Goal: Information Seeking & Learning: Learn about a topic

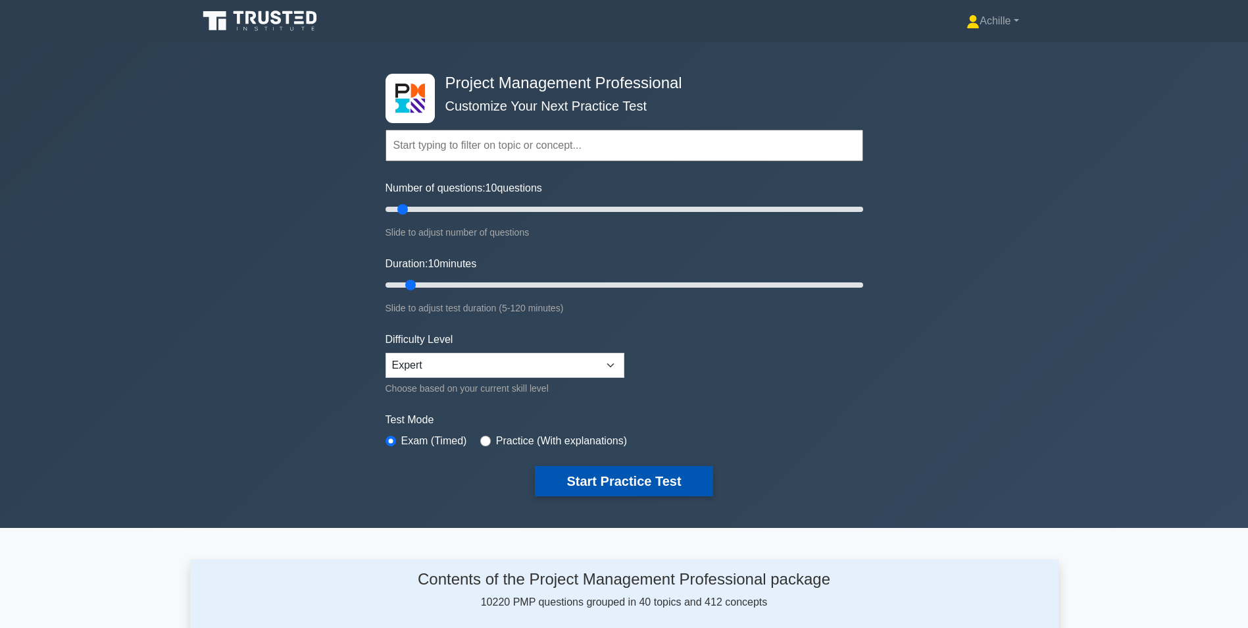
click at [619, 472] on button "Start Practice Test" at bounding box center [624, 481] width 178 height 30
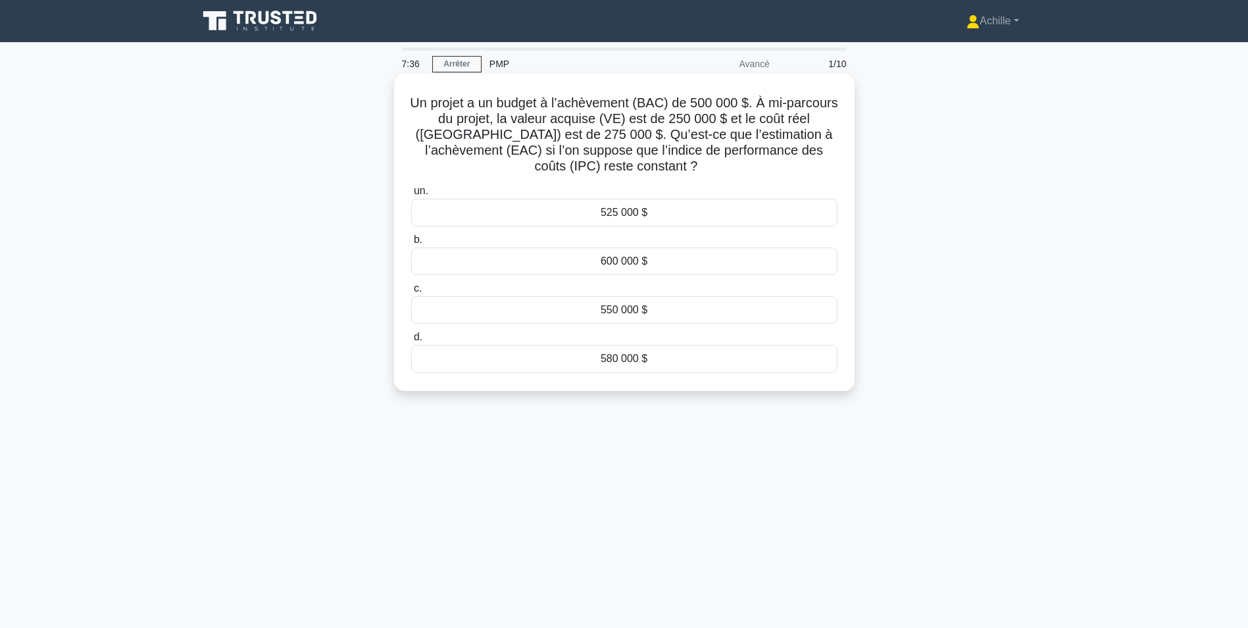
click at [638, 312] on div "550 000 $" at bounding box center [624, 310] width 426 height 28
click at [411, 293] on input "c. 550 000 $" at bounding box center [411, 288] width 0 height 9
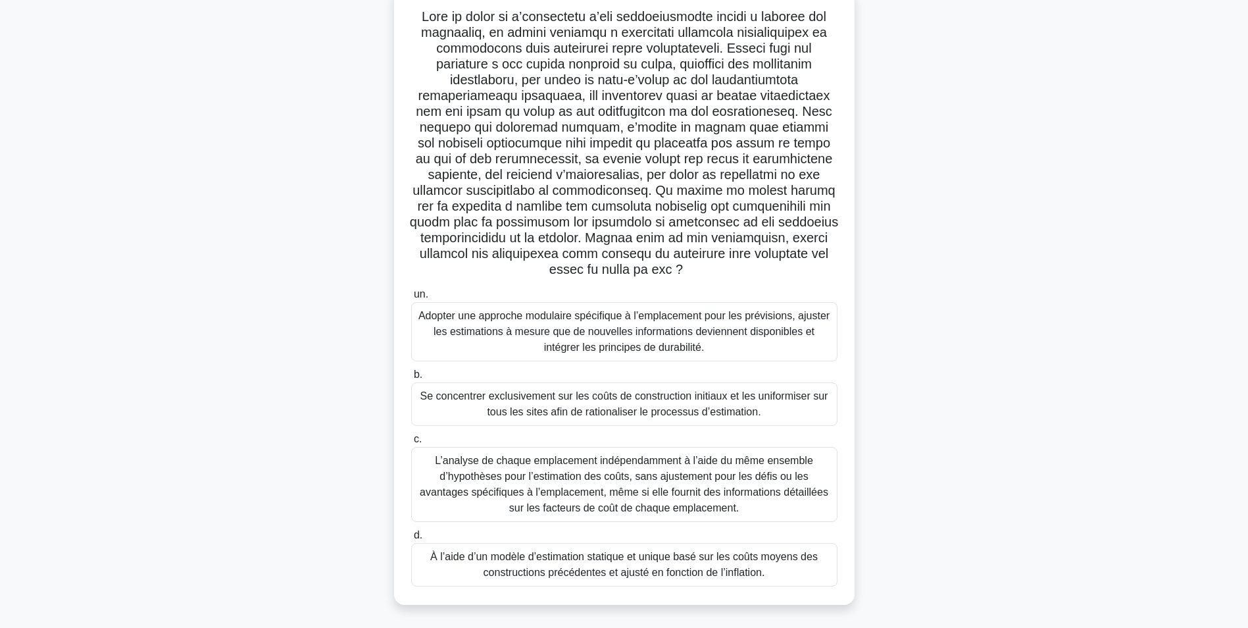
scroll to position [88, 0]
click at [607, 327] on div "Adopter une approche modulaire spécifique à l’emplacement pour les prévisions, …" at bounding box center [624, 330] width 426 height 59
click at [411, 297] on input "un. Adopter une approche modulaire spécifique à l’emplacement pour les prévisio…" at bounding box center [411, 293] width 0 height 9
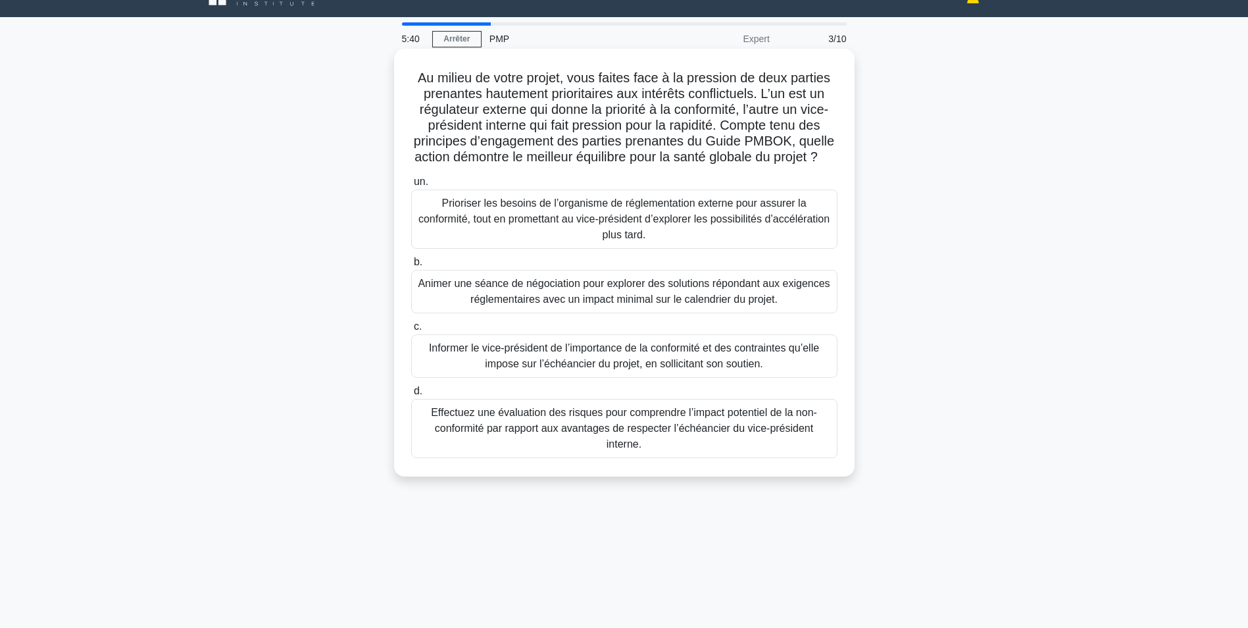
scroll to position [66, 0]
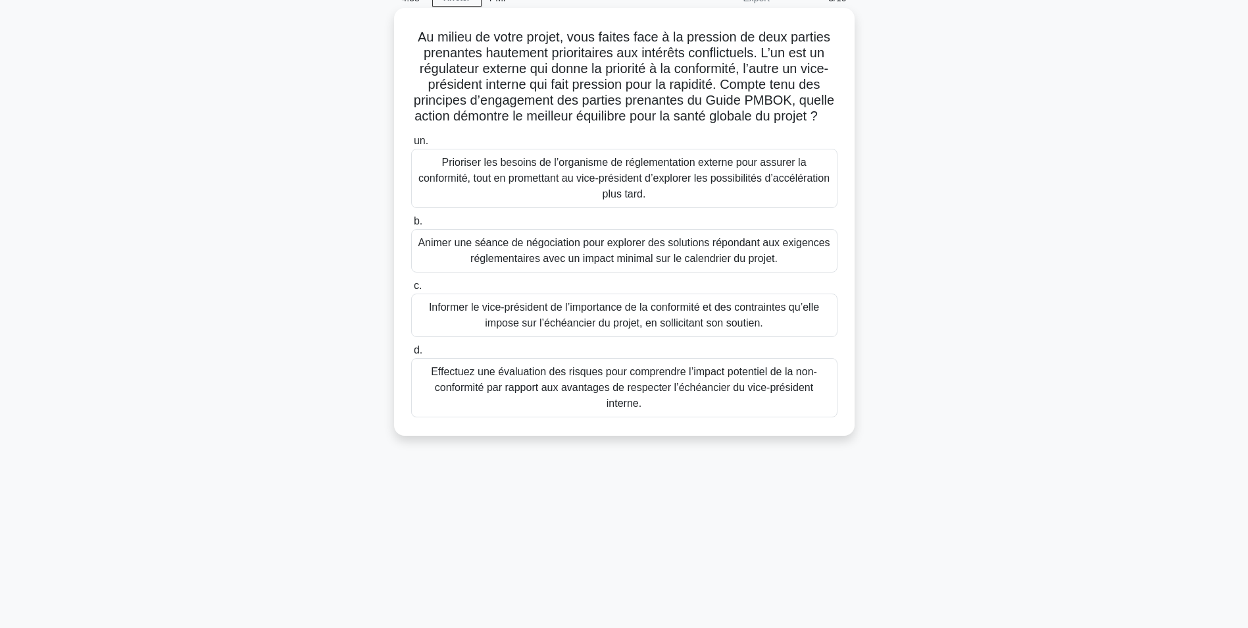
click at [551, 267] on div "Animer une séance de négociation pour explorer des solutions répondant aux exig…" at bounding box center [624, 250] width 426 height 43
click at [411, 226] on input "b. Animer une séance de négociation pour explorer des solutions répondant aux e…" at bounding box center [411, 221] width 0 height 9
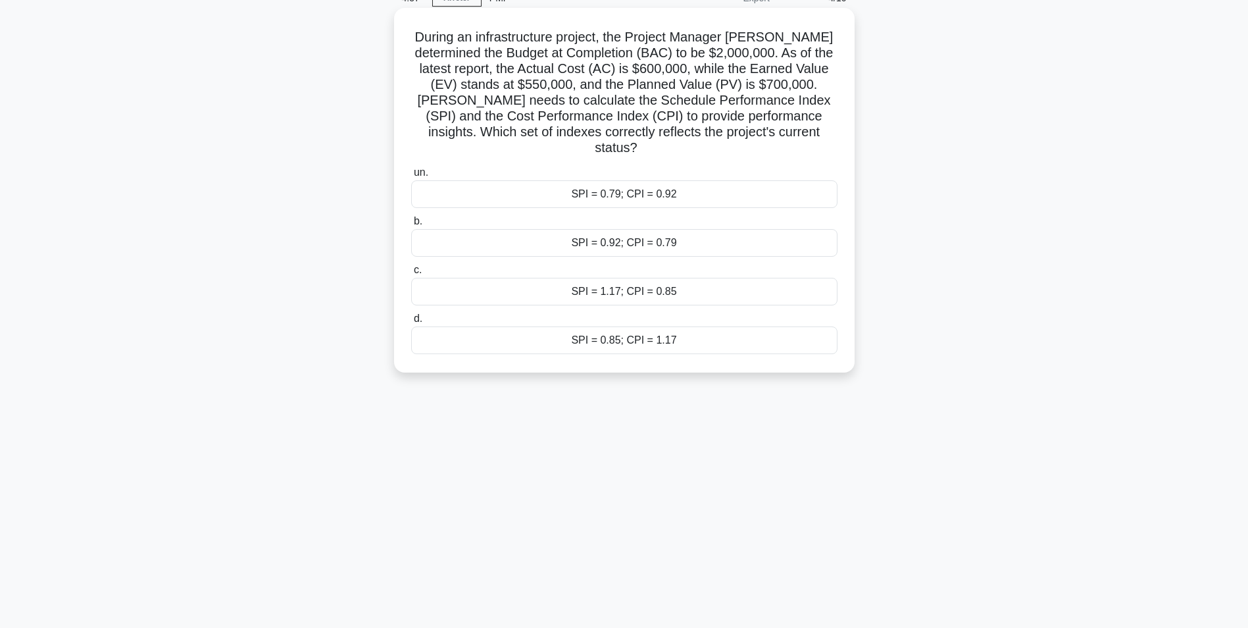
scroll to position [0, 0]
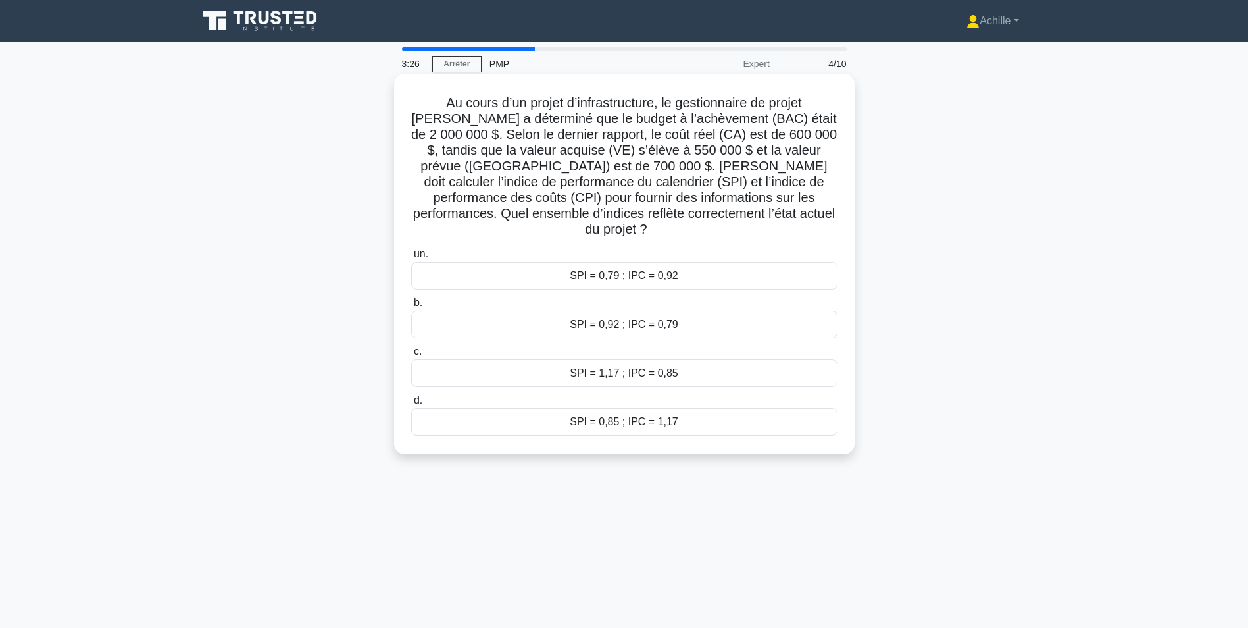
click at [634, 263] on div "SPI = 0,79 ; IPC = 0,92" at bounding box center [624, 276] width 426 height 28
click at [411, 259] on input "un. SPI = 0,79 ; IPC = 0,92" at bounding box center [411, 254] width 0 height 9
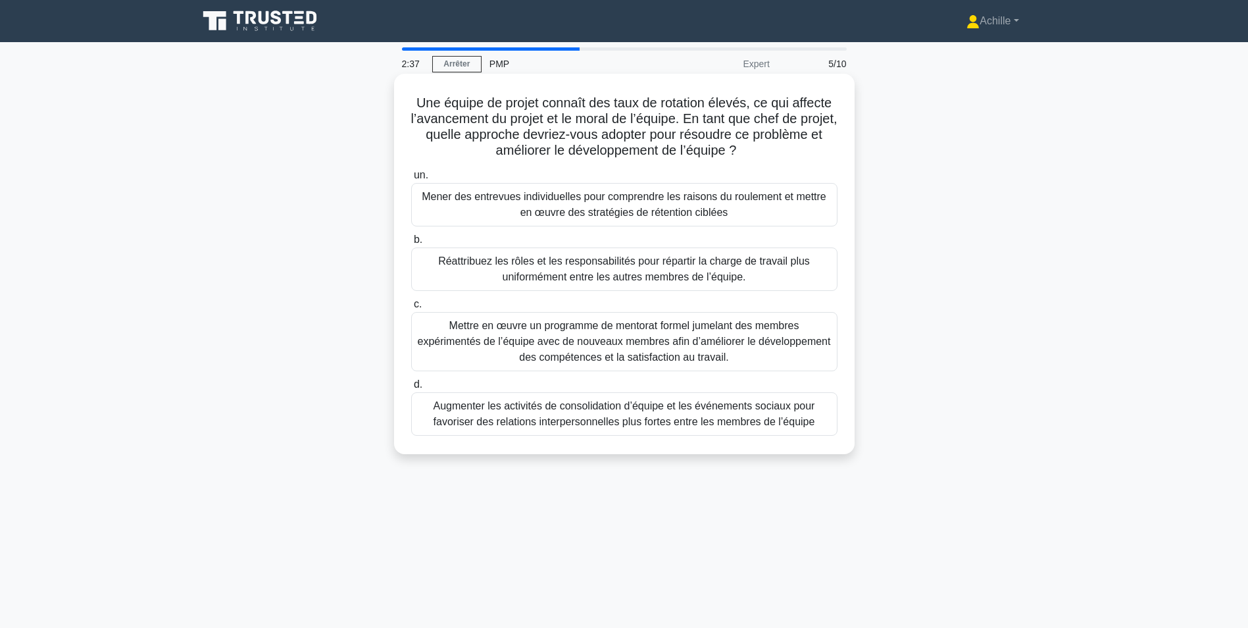
click at [754, 345] on div "Mettre en œuvre un programme de mentorat formel jumelant des membres expériment…" at bounding box center [624, 341] width 426 height 59
click at [411, 309] on input "c. Mettre en œuvre un programme de mentorat formel jumelant des membres expérim…" at bounding box center [411, 304] width 0 height 9
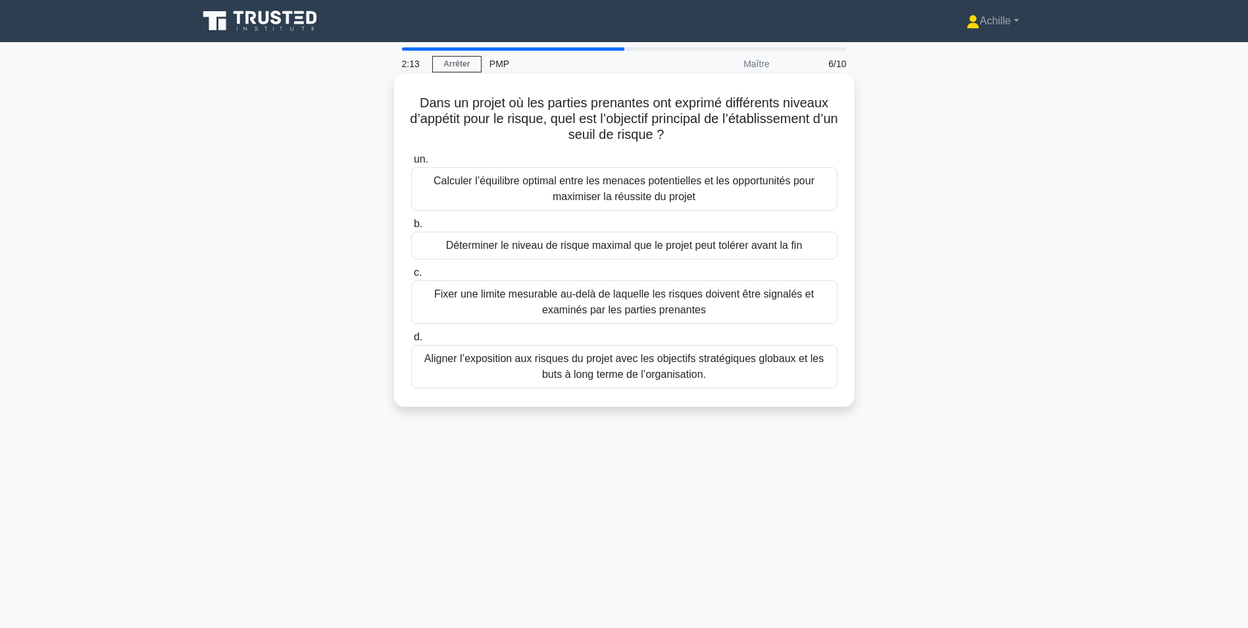
click at [625, 369] on div "Aligner l’exposition aux risques du projet avec les objectifs stratégiques glob…" at bounding box center [624, 366] width 426 height 43
click at [411, 342] on input "d. Aligner l’exposition aux risques du projet avec les objectifs stratégiques g…" at bounding box center [411, 337] width 0 height 9
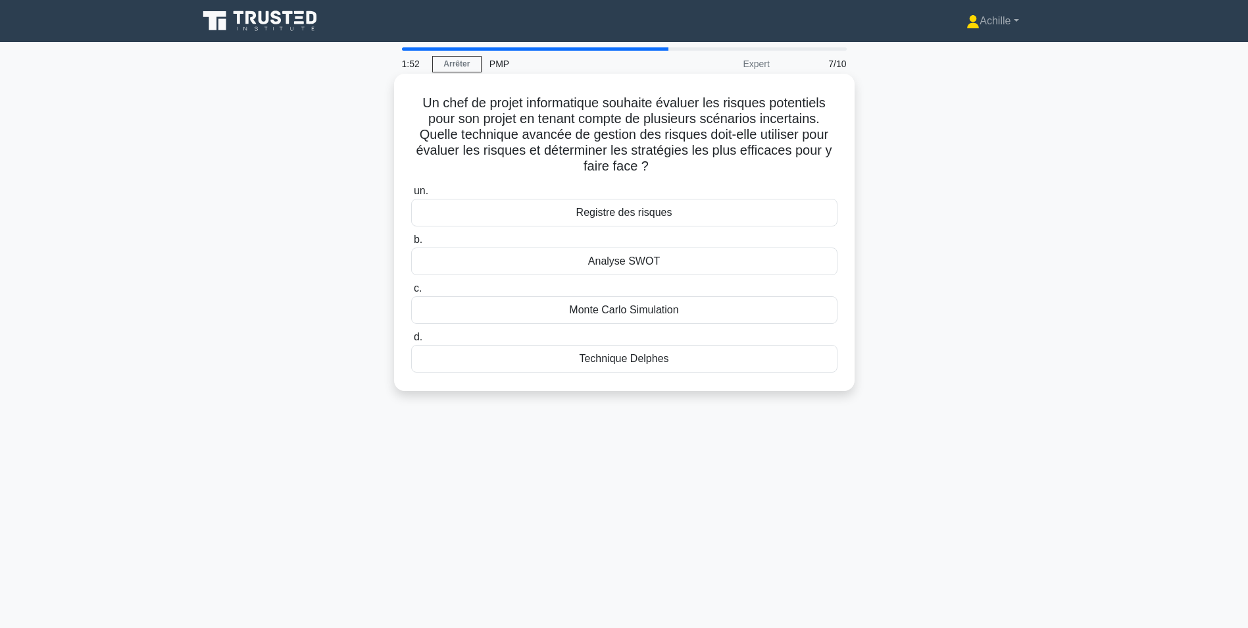
click at [655, 355] on div "Technique Delphes" at bounding box center [624, 359] width 426 height 28
click at [411, 342] on input "d. Technique Delphes" at bounding box center [411, 337] width 0 height 9
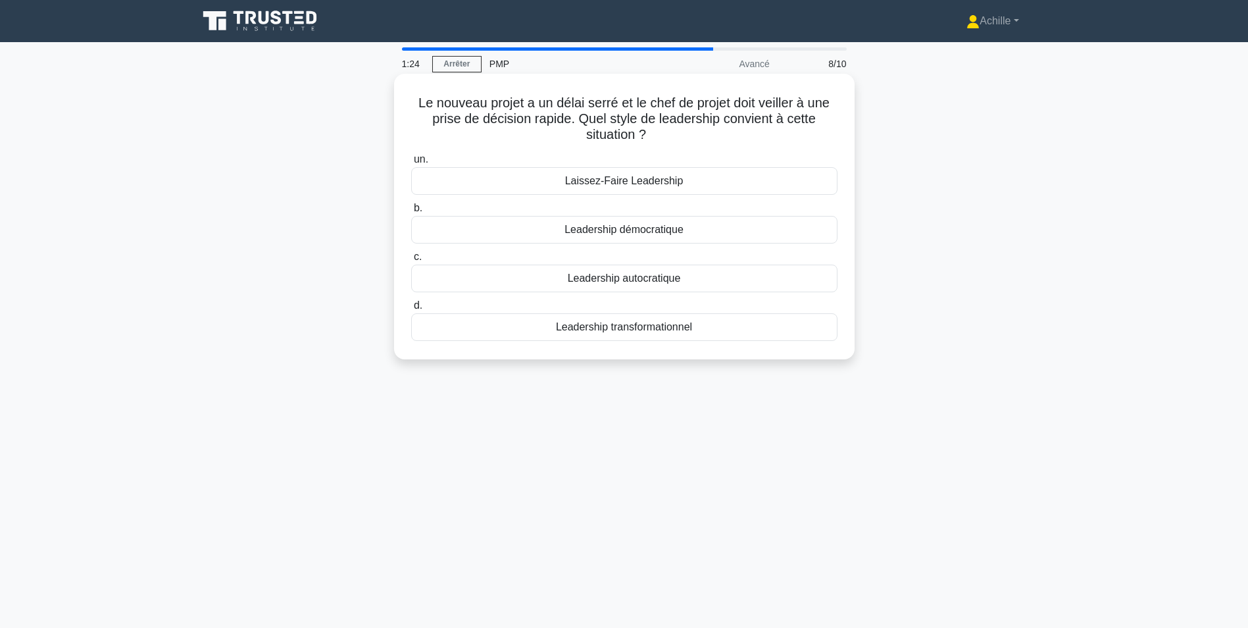
click at [627, 286] on div "Leadership autocratique" at bounding box center [624, 279] width 426 height 28
click at [411, 261] on input "c. Leadership autocratique" at bounding box center [411, 257] width 0 height 9
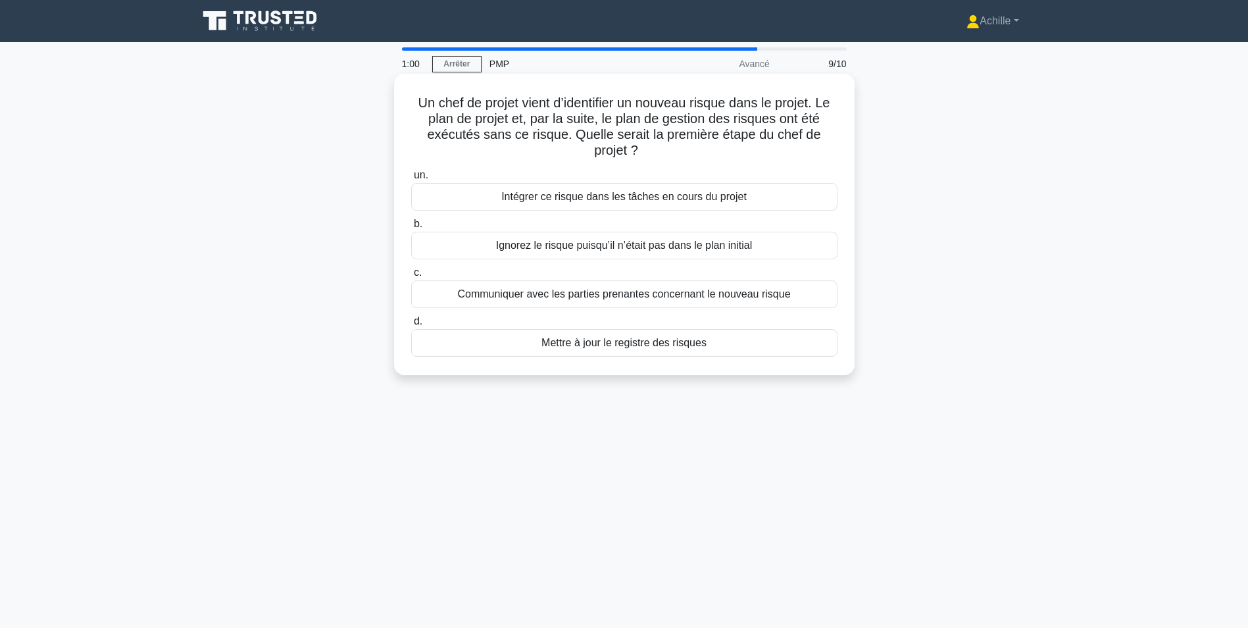
click at [663, 345] on div "Mettre à jour le registre des risques" at bounding box center [624, 343] width 426 height 28
click at [411, 326] on input "d. Mettre à jour le registre des risques" at bounding box center [411, 321] width 0 height 9
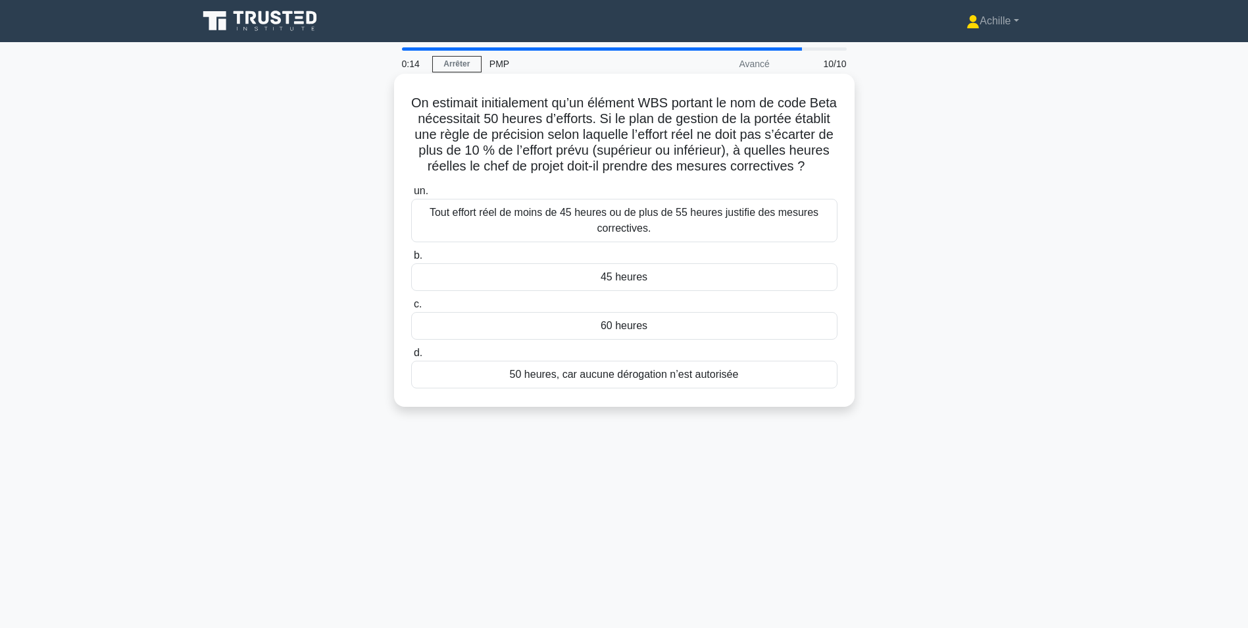
click at [758, 229] on div "Tout effort réel de moins de 45 heures ou de plus de 55 heures justifie des mes…" at bounding box center [624, 220] width 426 height 43
click at [411, 195] on input "un. Tout effort réel de moins de 45 heures ou de plus de 55 heures justifie des…" at bounding box center [411, 191] width 0 height 9
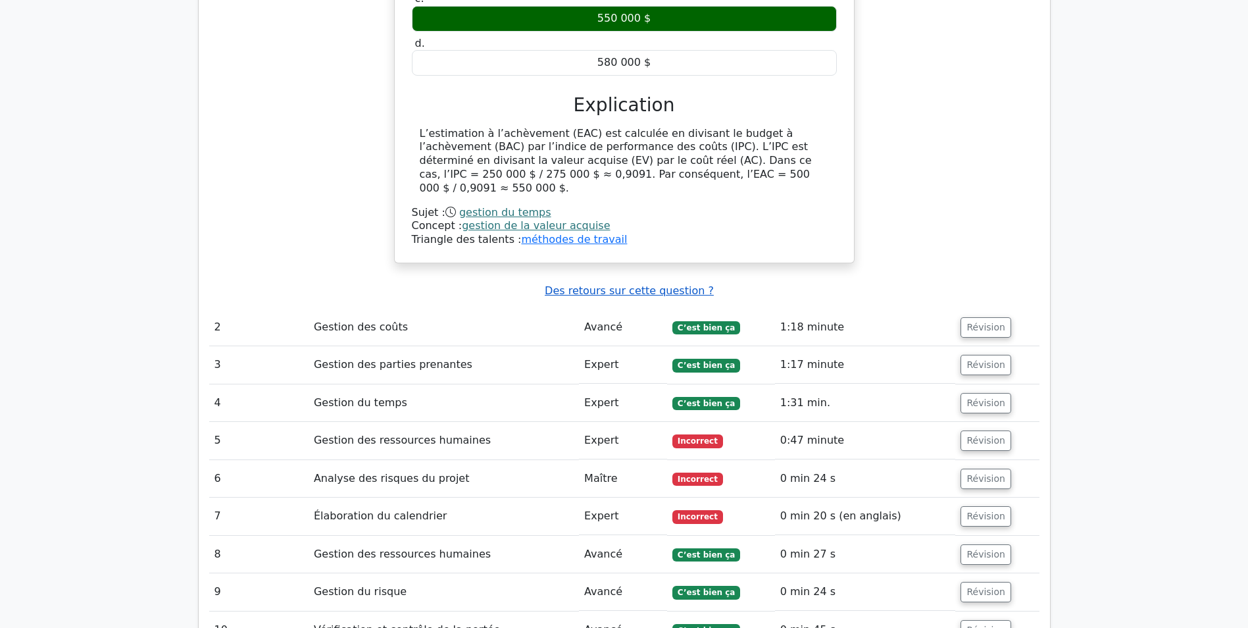
scroll to position [1316, 0]
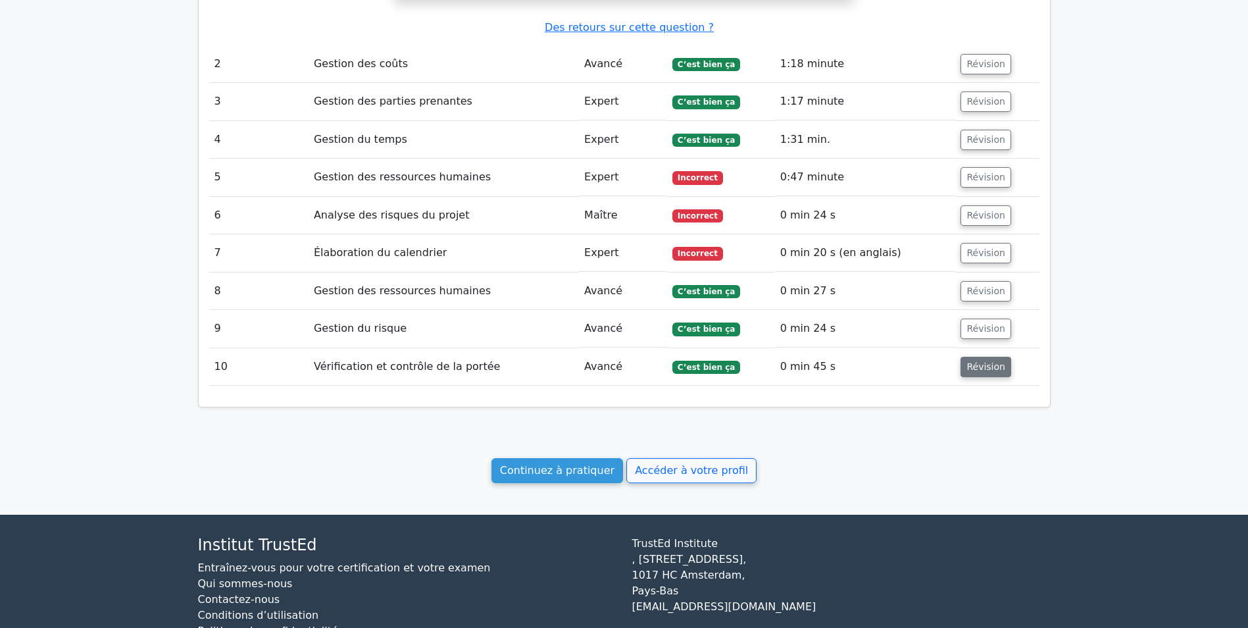
click at [992, 358] on button "Révision" at bounding box center [986, 367] width 51 height 20
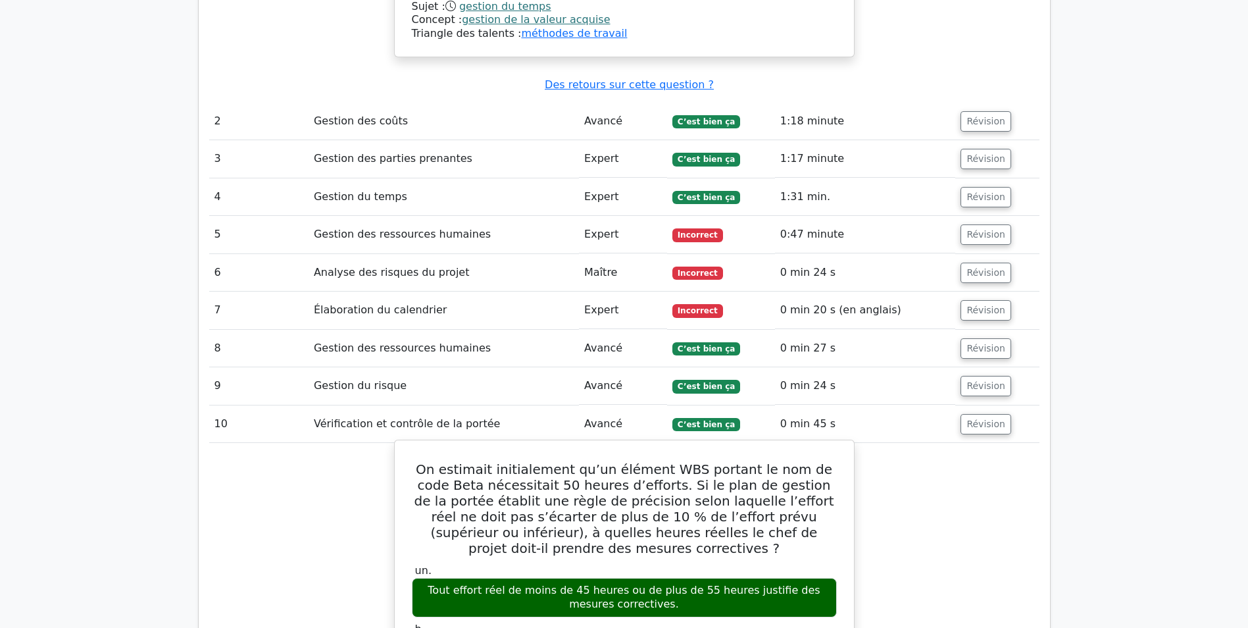
scroll to position [1250, 0]
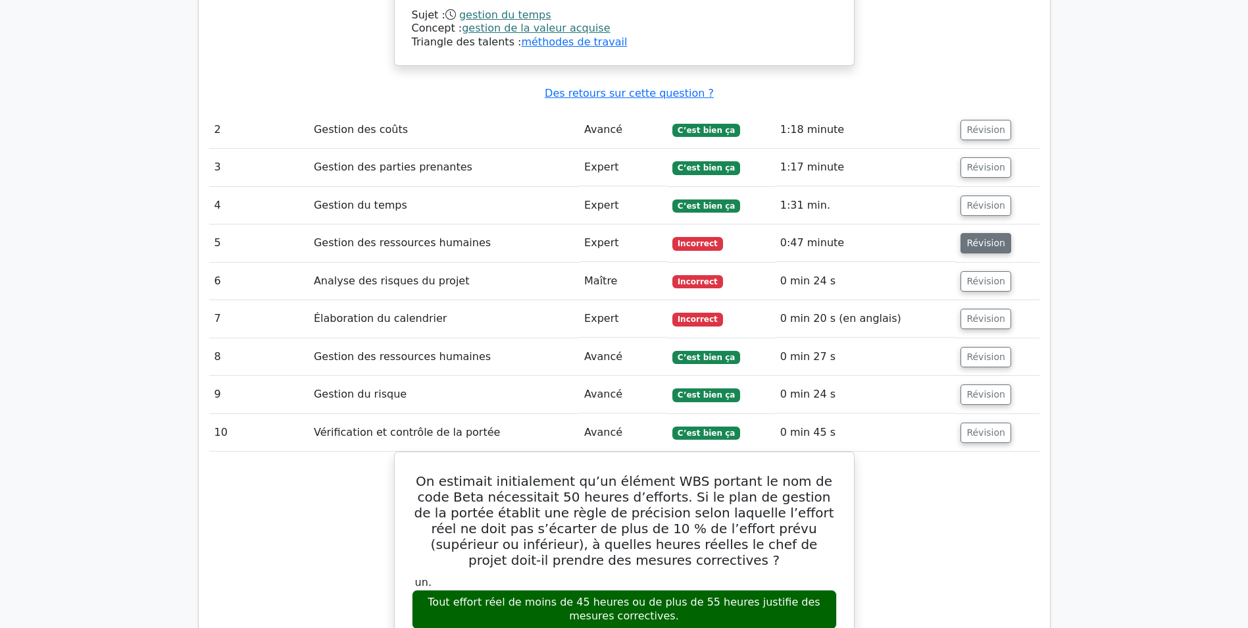
click at [987, 238] on button "Révision" at bounding box center [986, 243] width 51 height 20
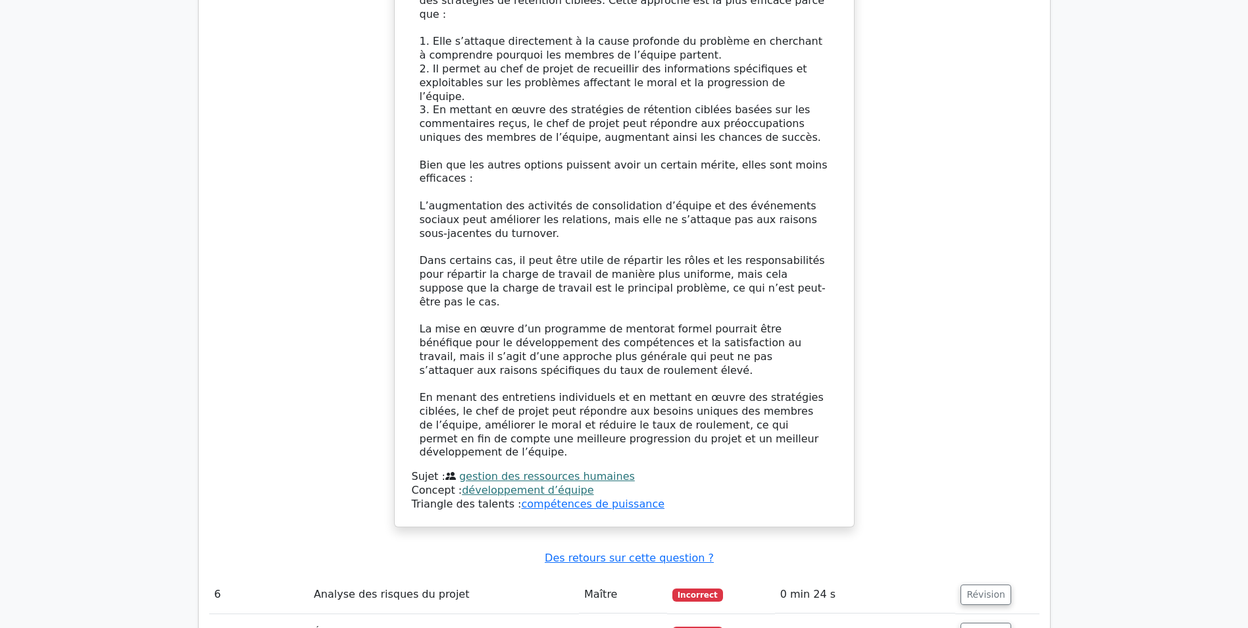
scroll to position [1974, 0]
click at [969, 581] on button "Révision" at bounding box center [986, 591] width 51 height 20
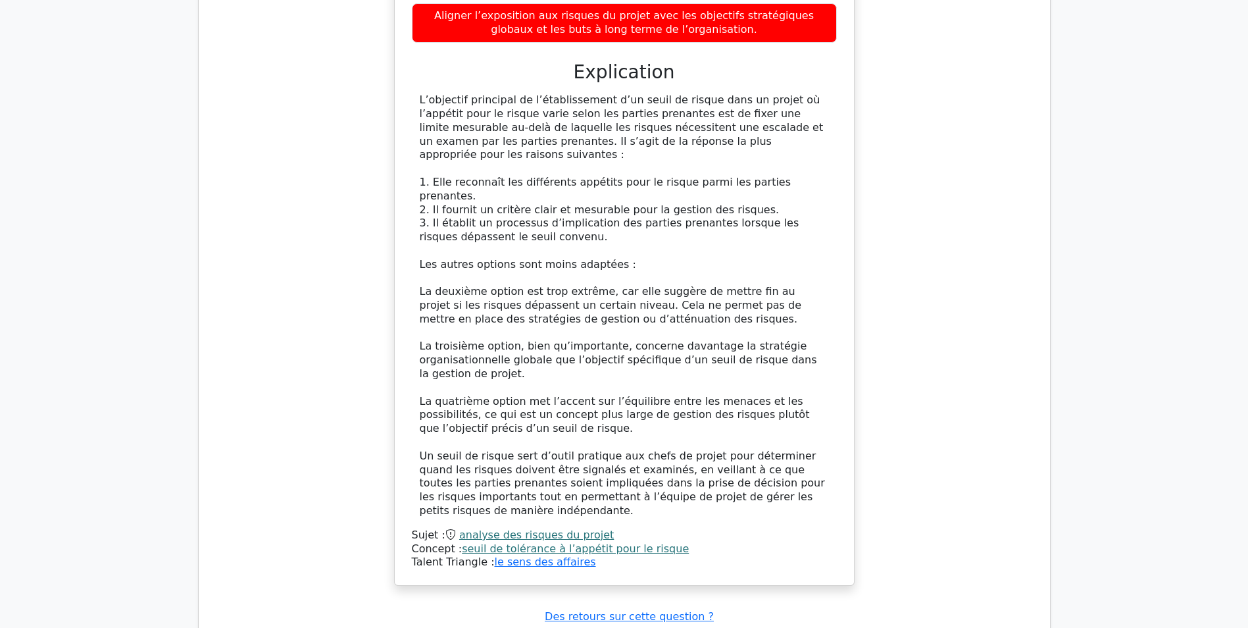
scroll to position [2896, 0]
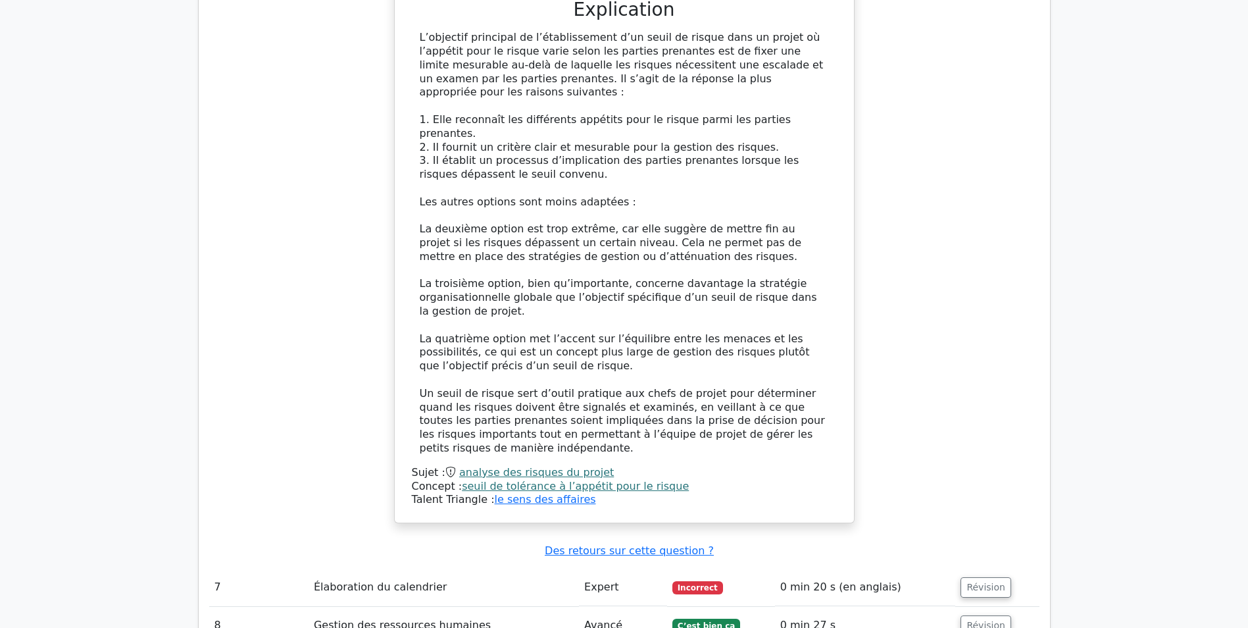
click at [973, 569] on td "Révision" at bounding box center [998, 588] width 84 height 38
click at [981, 577] on button "Révision" at bounding box center [986, 587] width 51 height 20
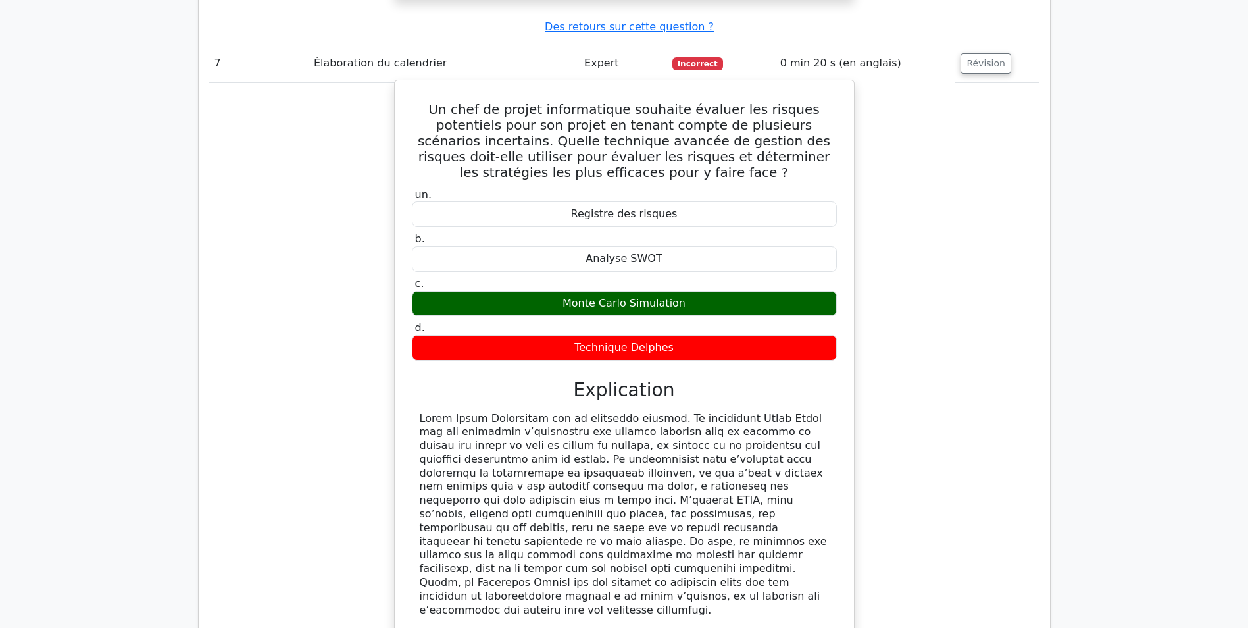
scroll to position [3422, 0]
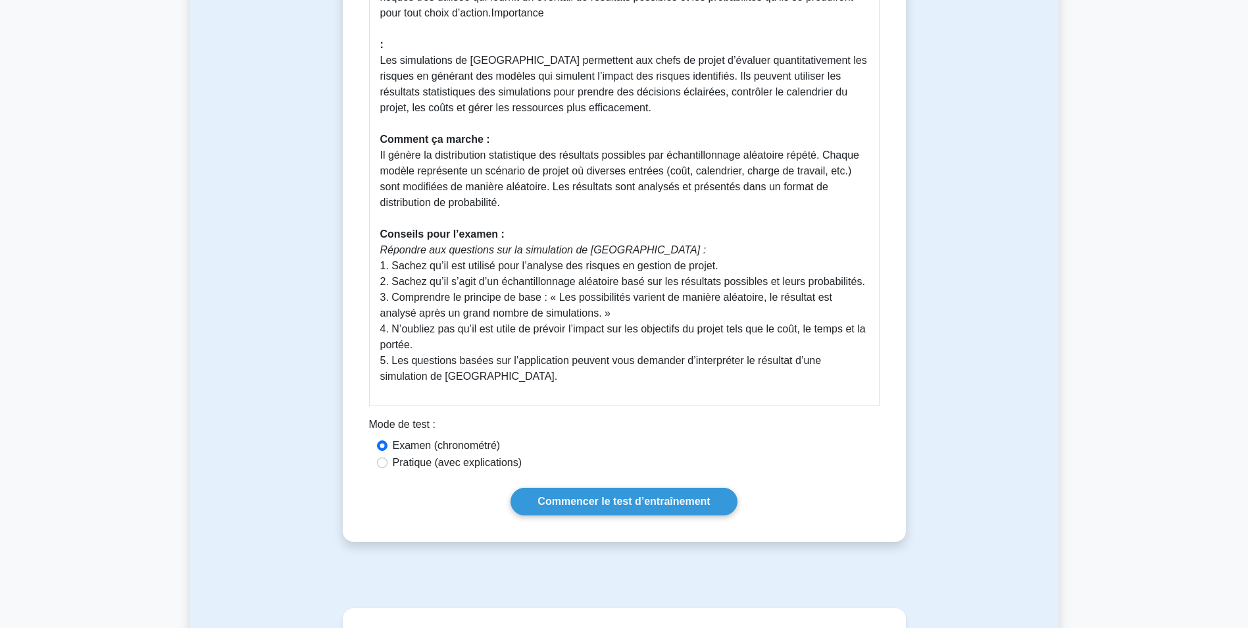
scroll to position [526, 0]
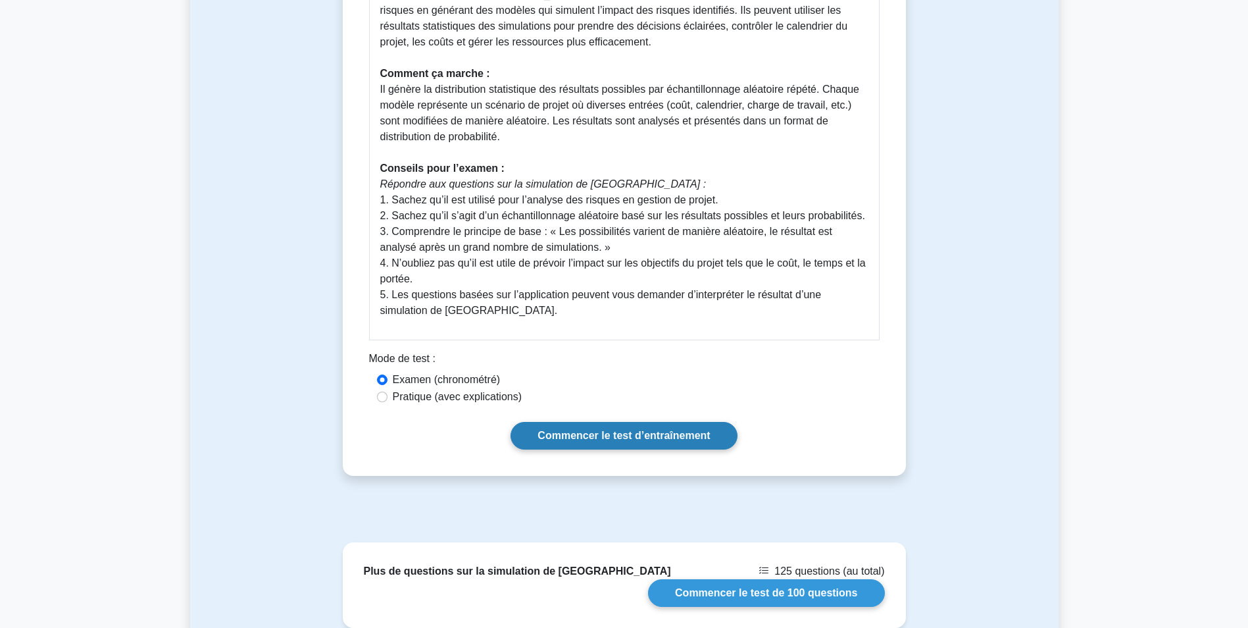
click at [592, 422] on link "Commencer le test d’entraînement" at bounding box center [624, 436] width 226 height 28
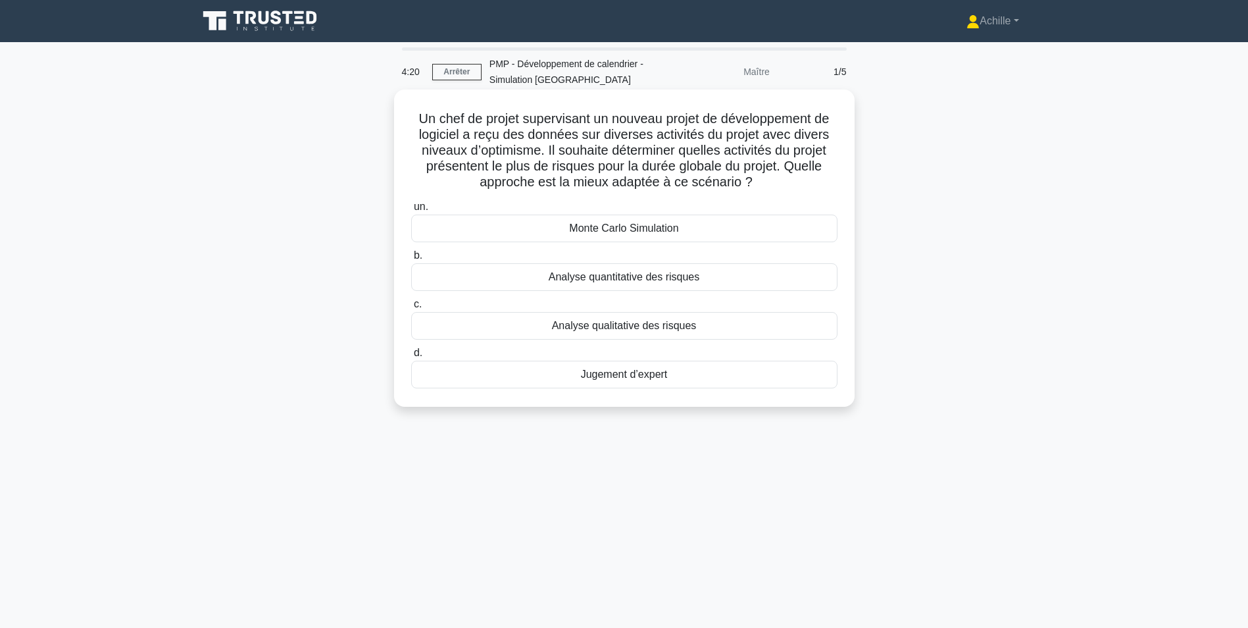
click at [670, 230] on div "Monte Carlo Simulation" at bounding box center [624, 229] width 426 height 28
click at [411, 211] on input "un. Monte Carlo Simulation" at bounding box center [411, 207] width 0 height 9
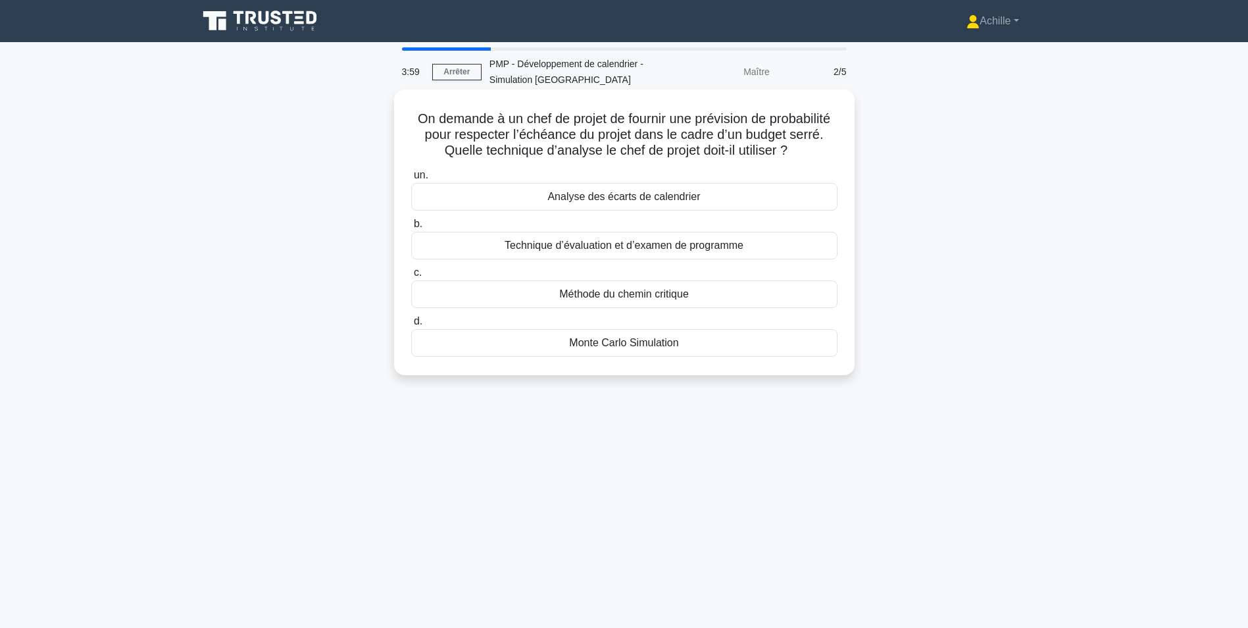
click at [642, 343] on div "Monte Carlo Simulation" at bounding box center [624, 343] width 426 height 28
click at [411, 326] on input "d. Monte Carlo Simulation" at bounding box center [411, 321] width 0 height 9
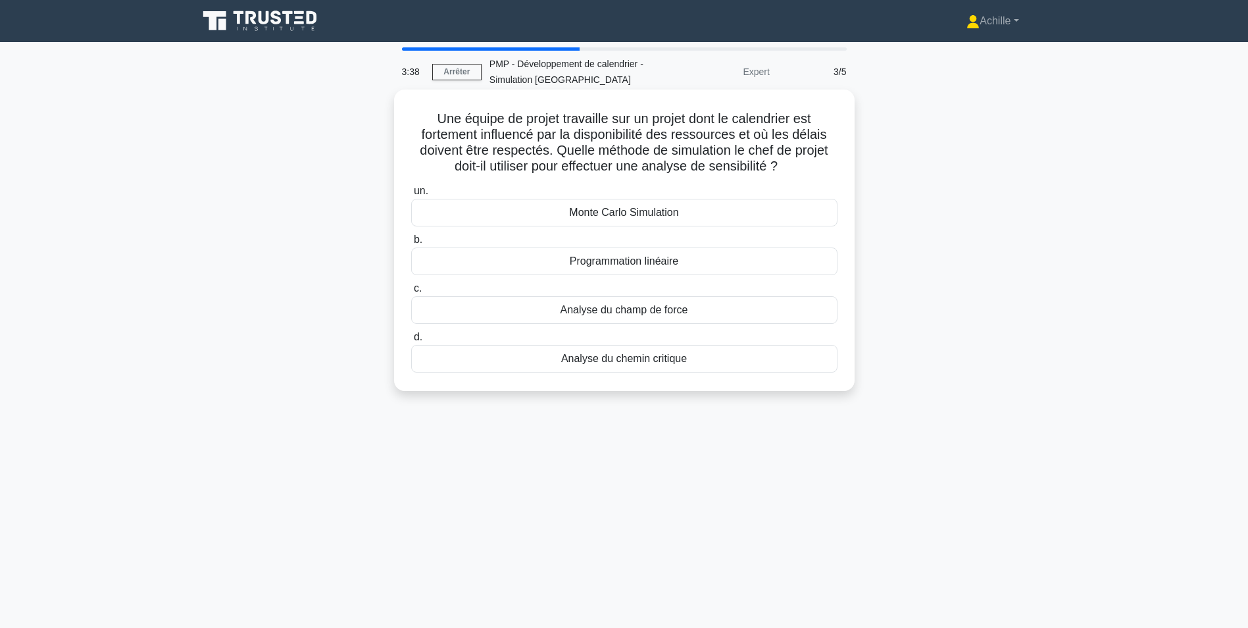
click at [606, 215] on div "Monte Carlo Simulation" at bounding box center [624, 213] width 426 height 28
click at [411, 195] on input "un. Monte Carlo Simulation" at bounding box center [411, 191] width 0 height 9
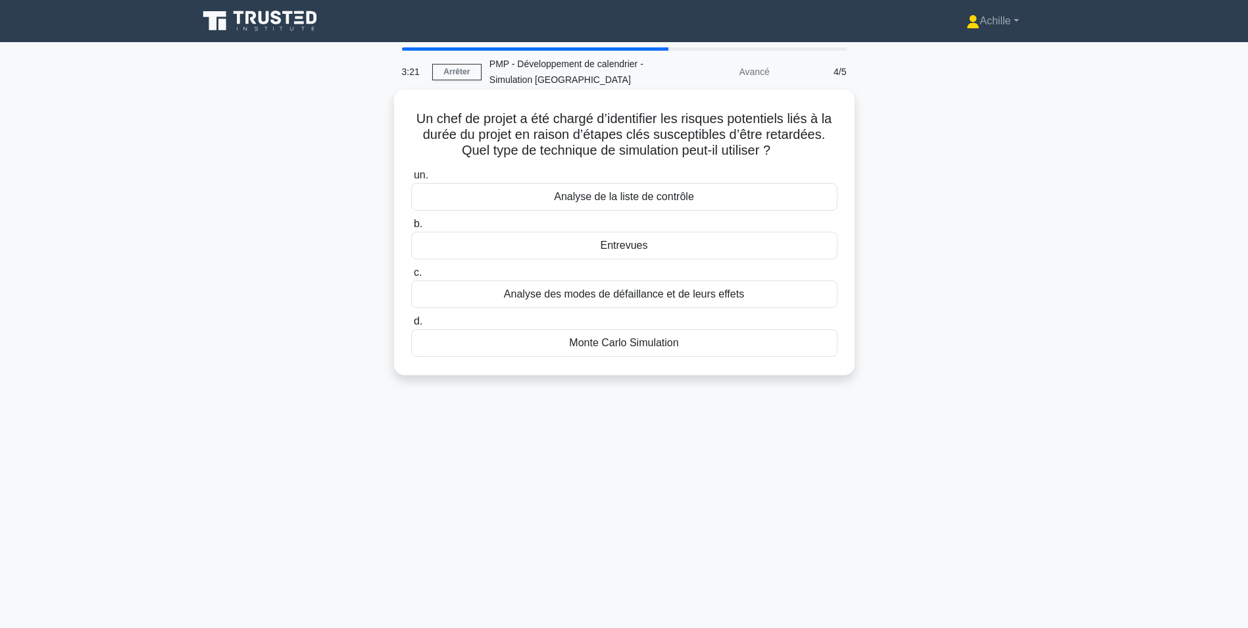
click at [613, 347] on div "Monte Carlo Simulation" at bounding box center [624, 343] width 426 height 28
click at [411, 326] on input "d. Monte Carlo Simulation" at bounding box center [411, 321] width 0 height 9
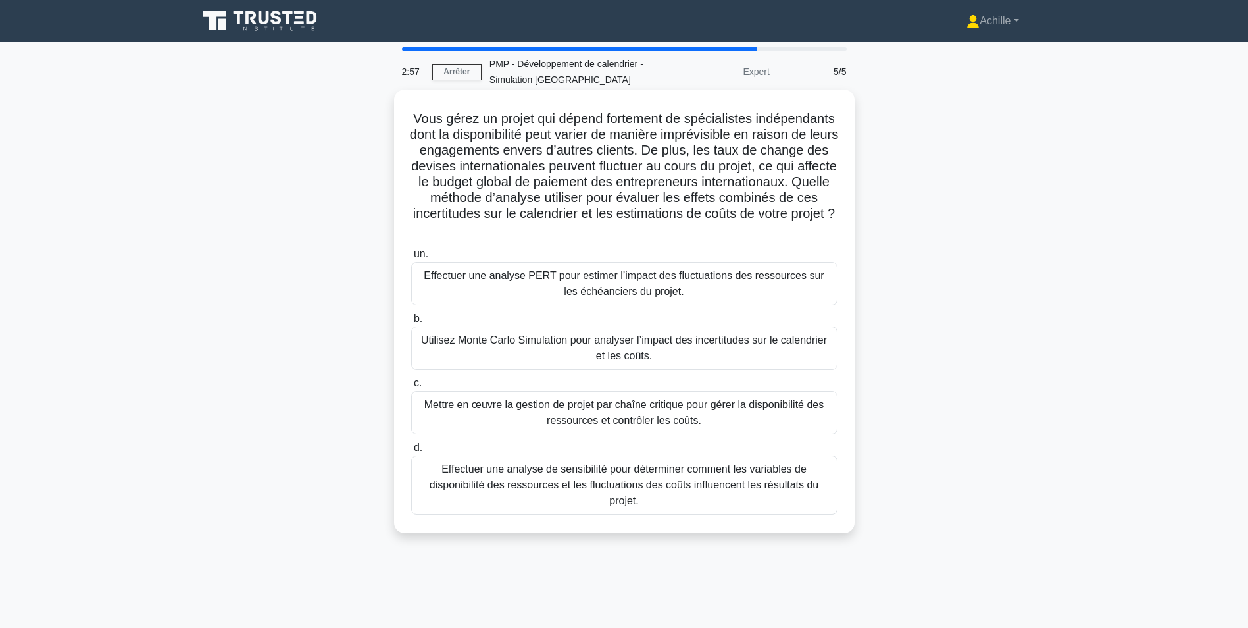
scroll to position [66, 0]
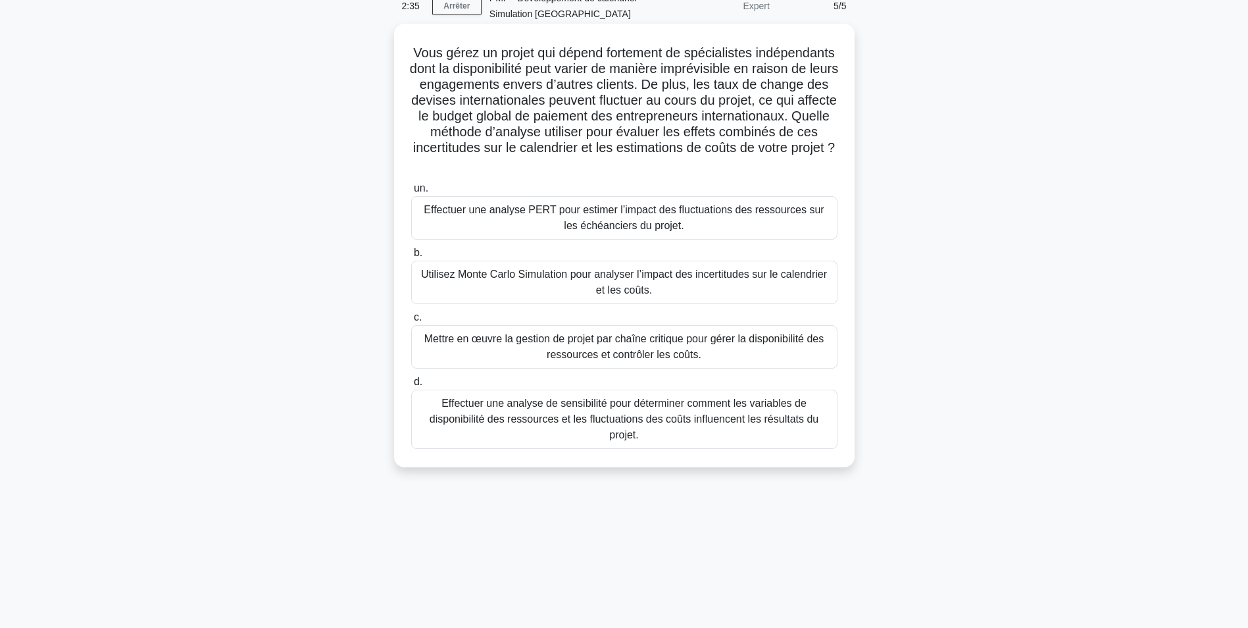
click at [657, 286] on div "Utilisez Monte Carlo Simulation pour analyser l’impact des incertitudes sur le …" at bounding box center [624, 282] width 426 height 43
click at [411, 257] on input "b. Utilisez Monte Carlo Simulation pour analyser l’impact des incertitudes sur …" at bounding box center [411, 253] width 0 height 9
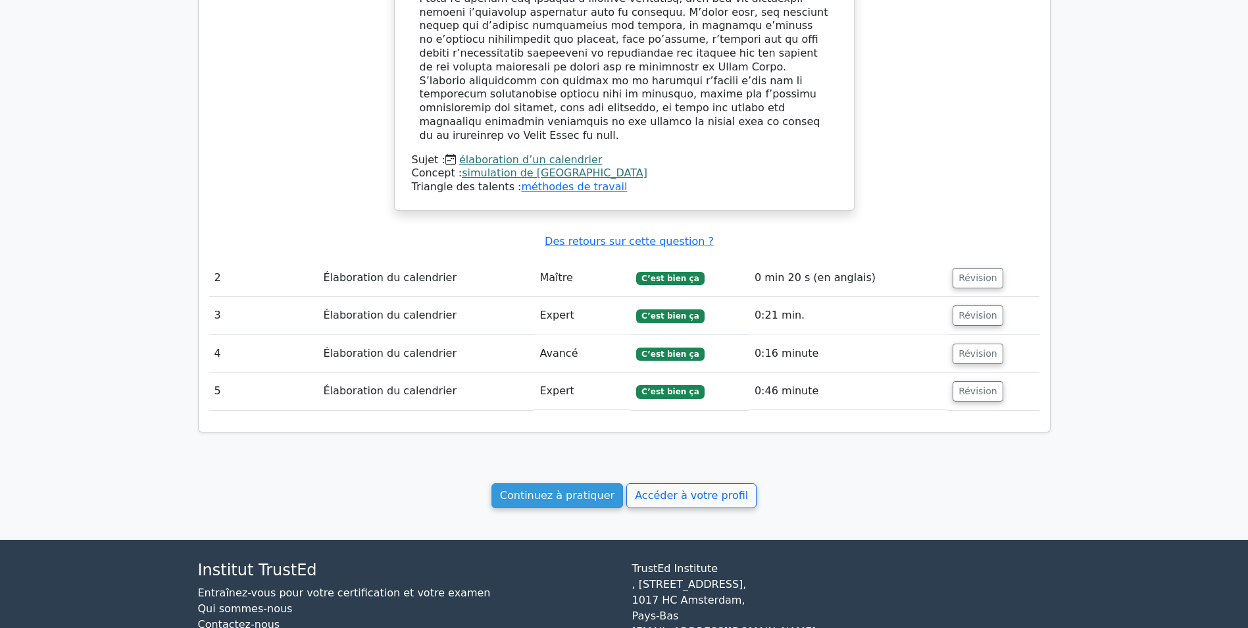
scroll to position [1119, 0]
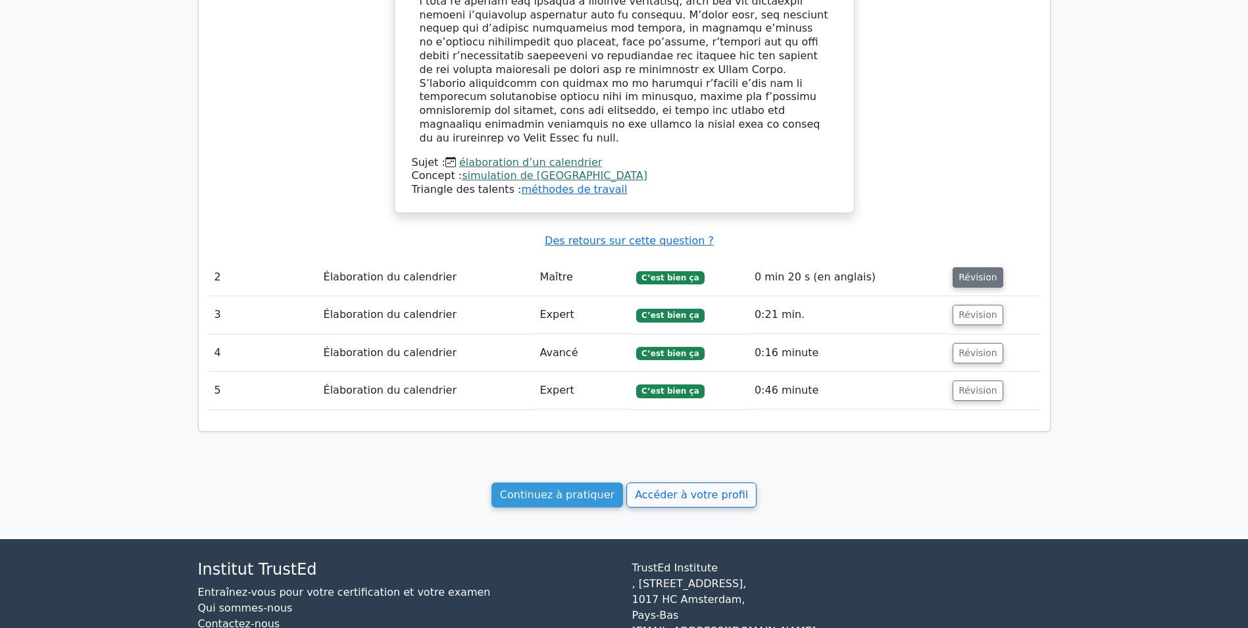
click at [977, 267] on button "Révision" at bounding box center [978, 277] width 51 height 20
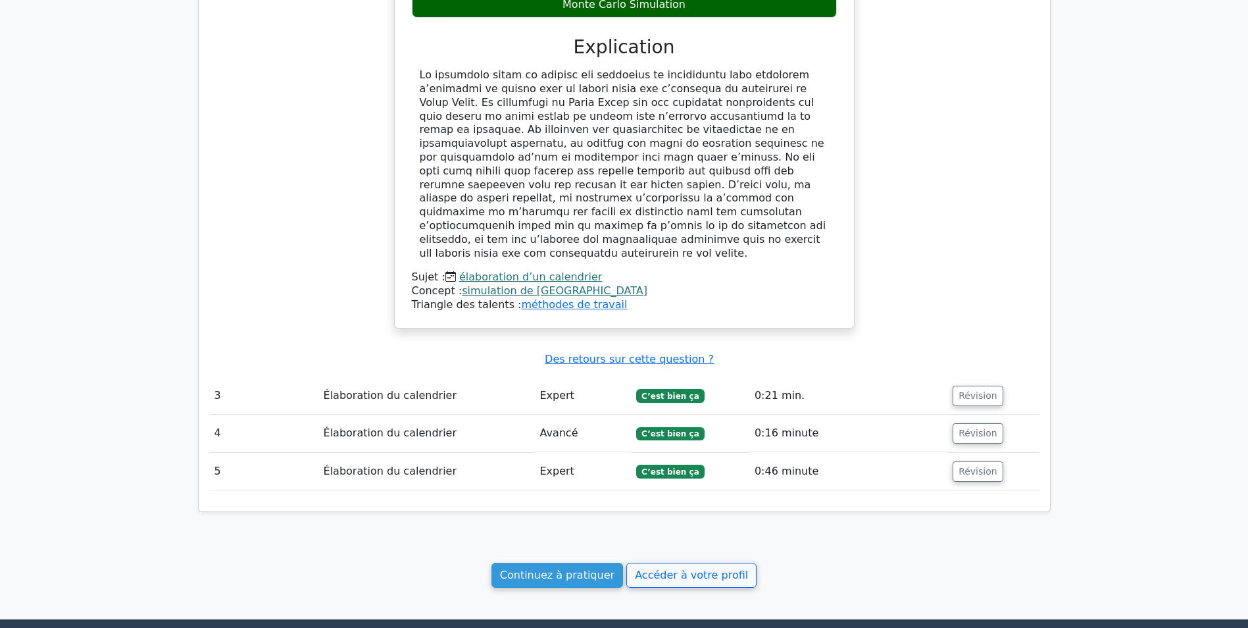
scroll to position [1747, 0]
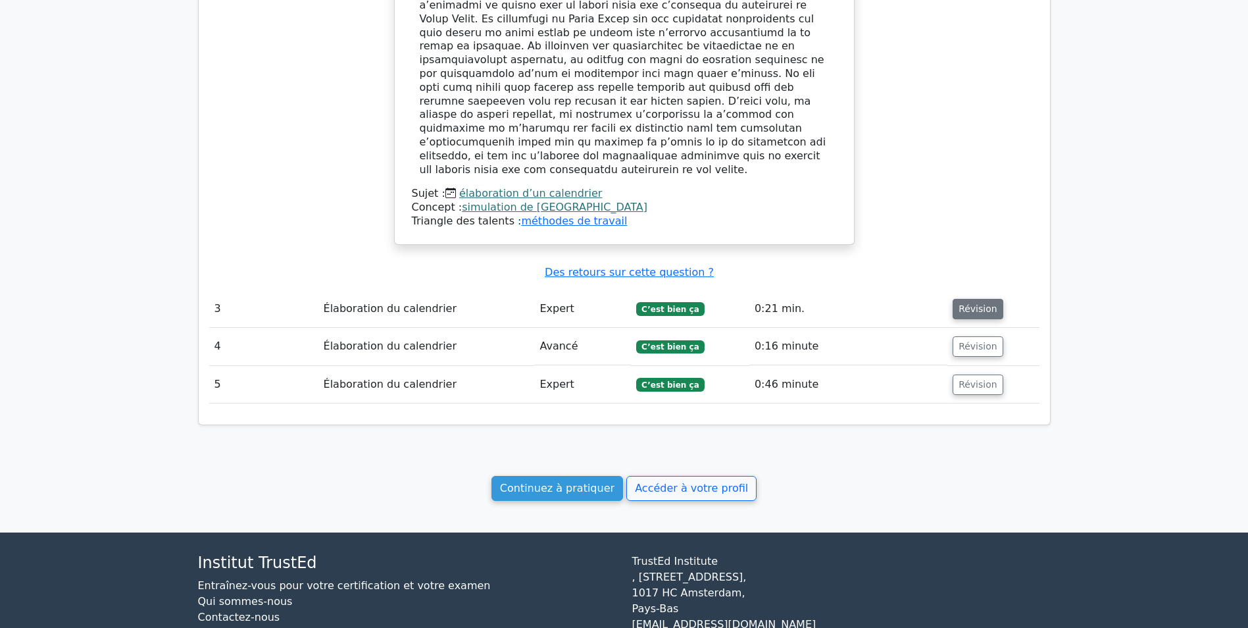
click at [966, 299] on button "Révision" at bounding box center [978, 309] width 51 height 20
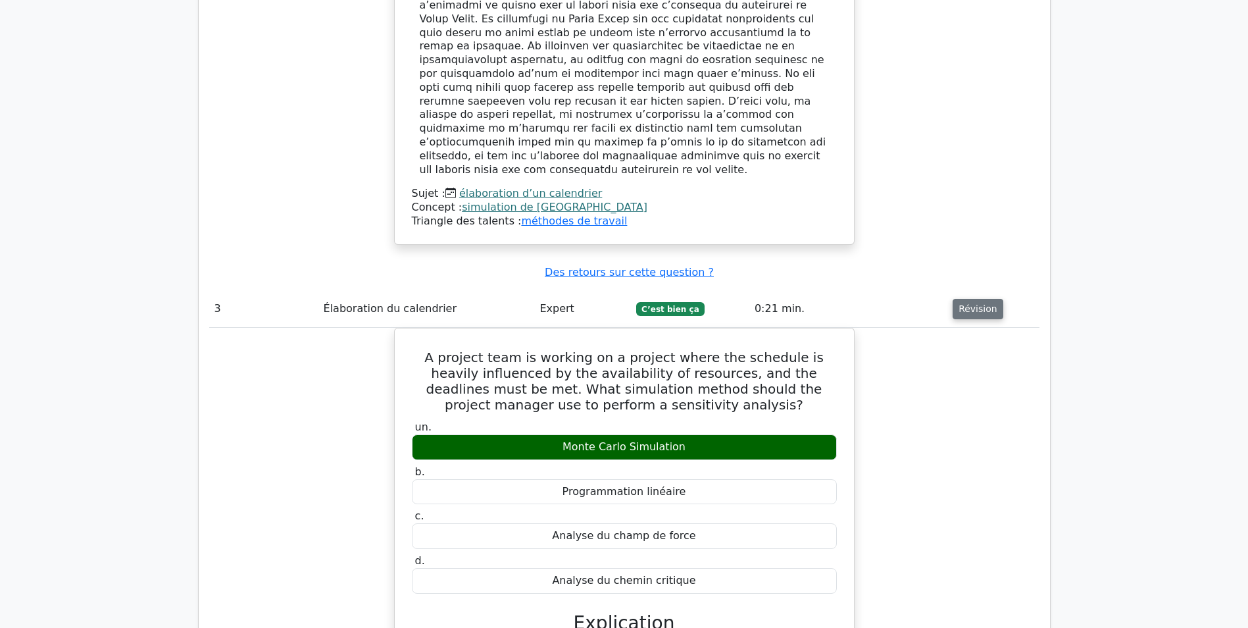
click at [965, 299] on button "Révision" at bounding box center [978, 309] width 51 height 20
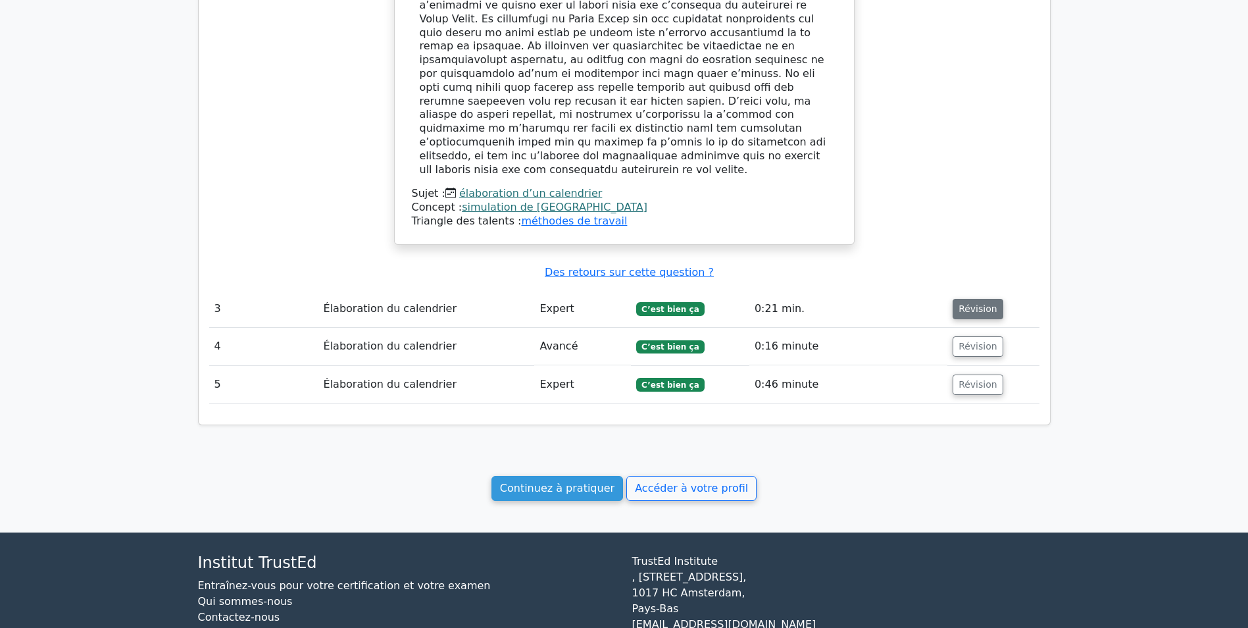
click at [965, 299] on button "Révision" at bounding box center [978, 309] width 51 height 20
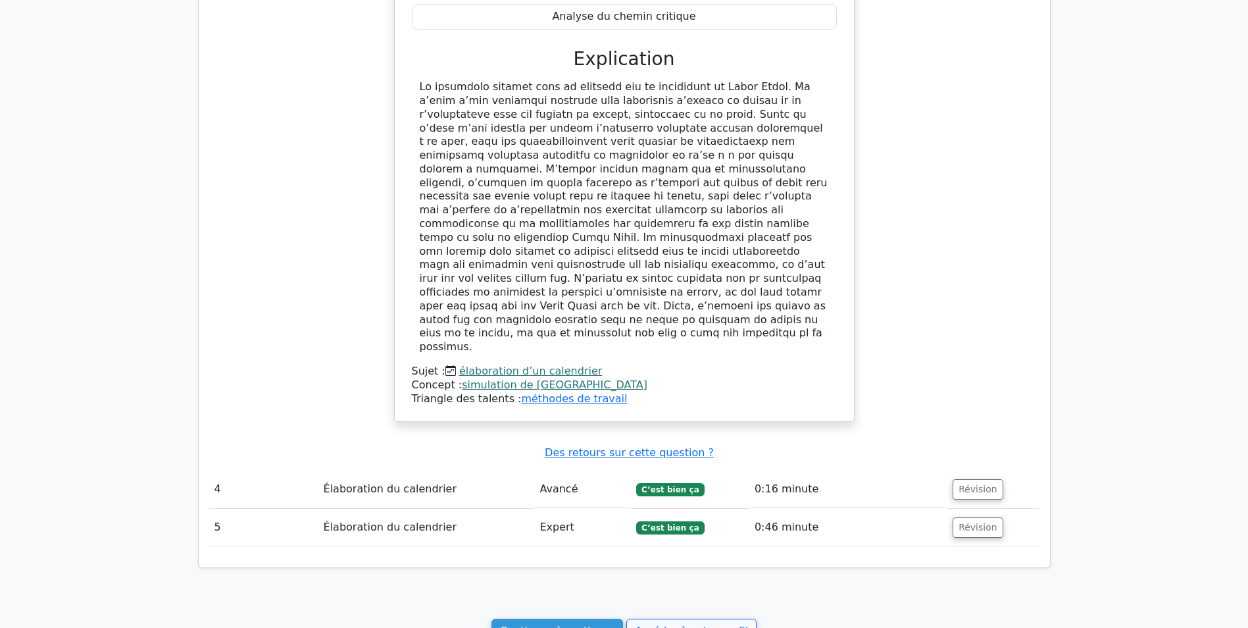
scroll to position [2339, 0]
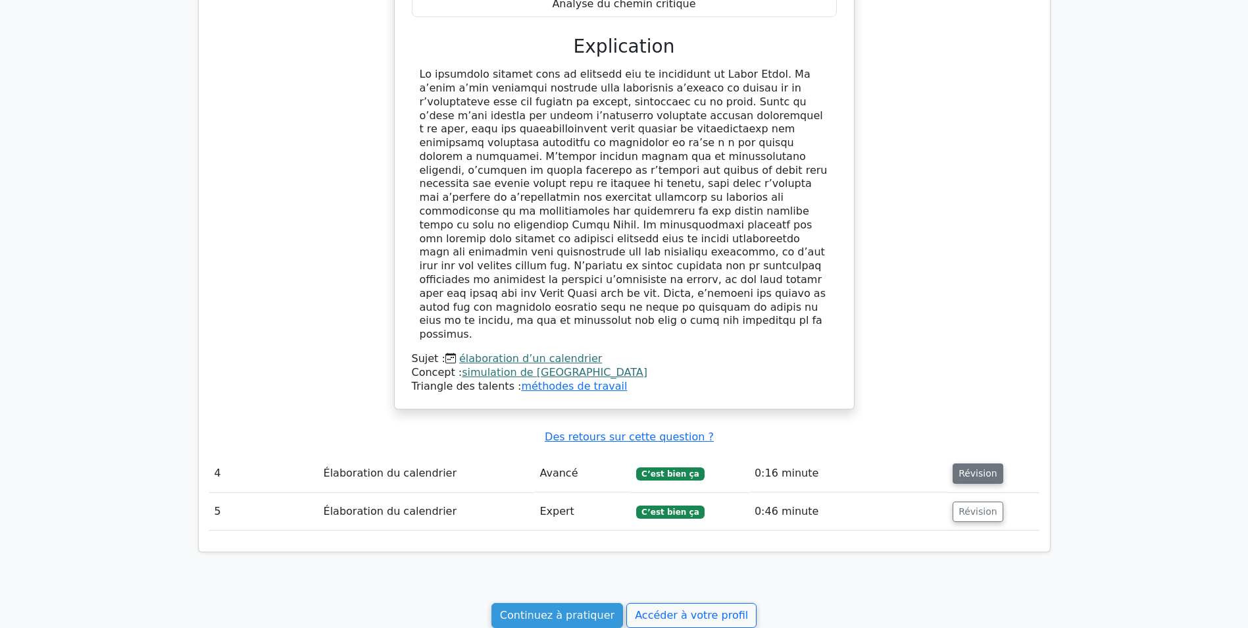
click at [965, 463] on button "Révision" at bounding box center [978, 473] width 51 height 20
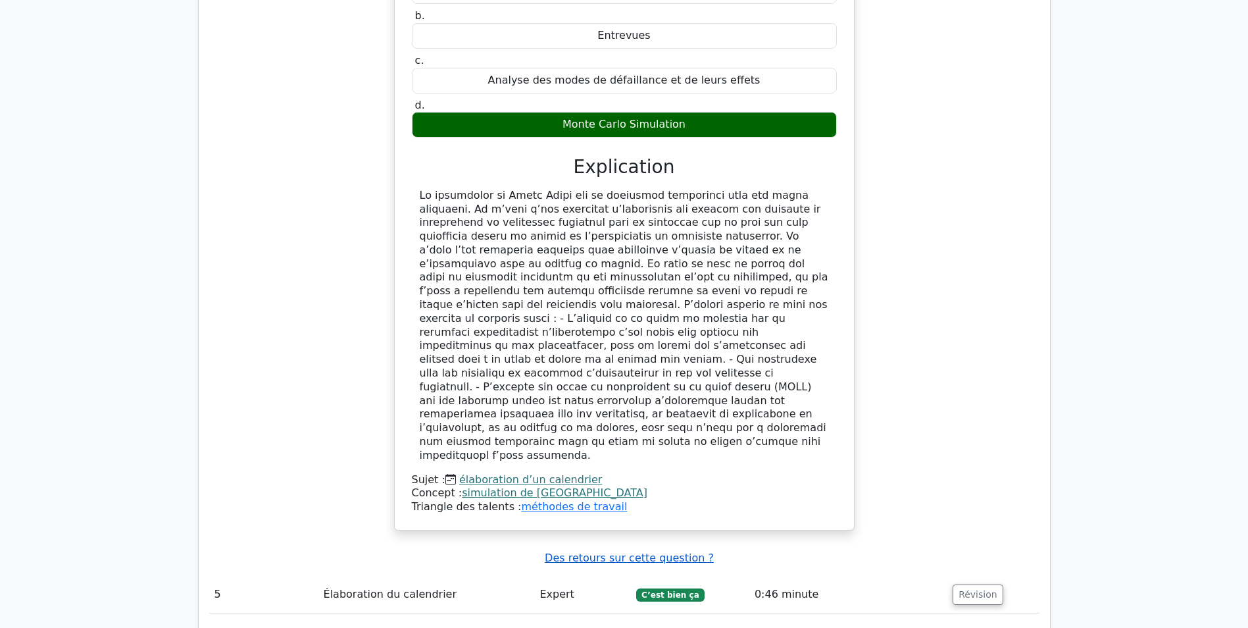
scroll to position [3056, 0]
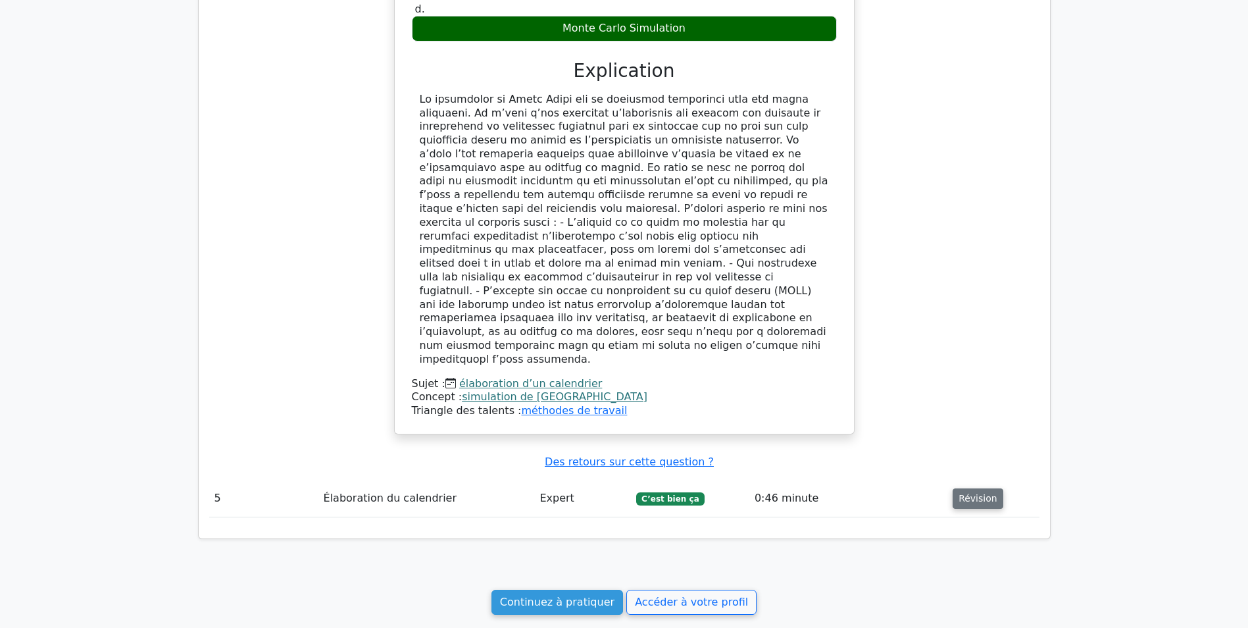
click at [981, 488] on button "Révision" at bounding box center [978, 498] width 51 height 20
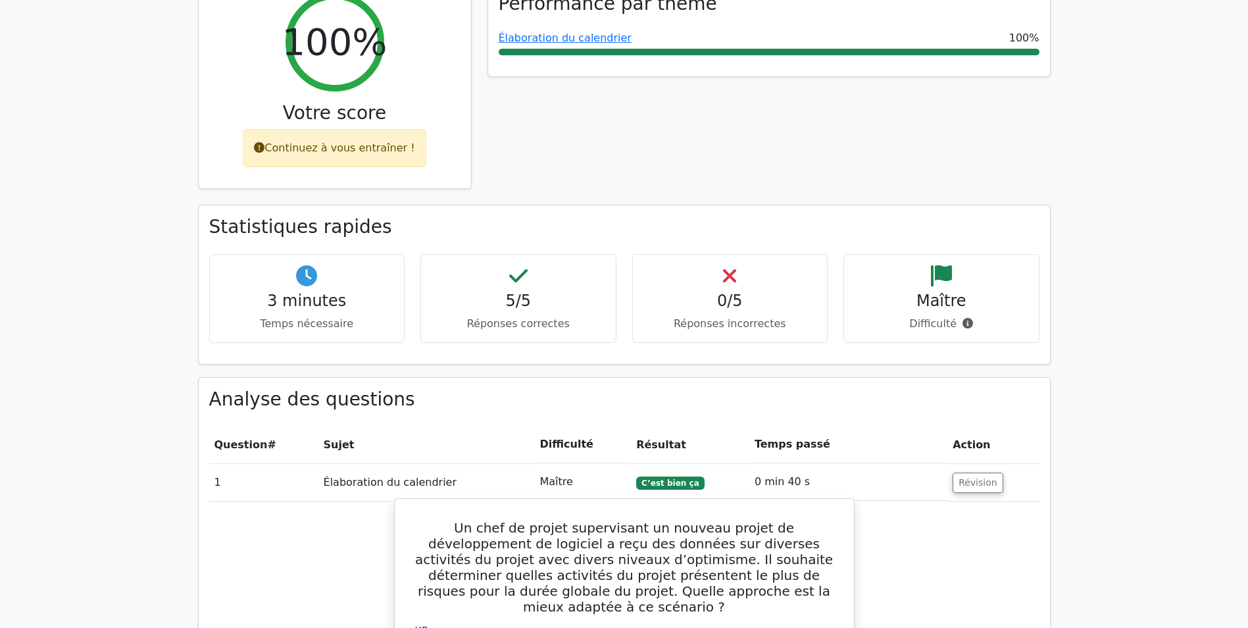
scroll to position [0, 0]
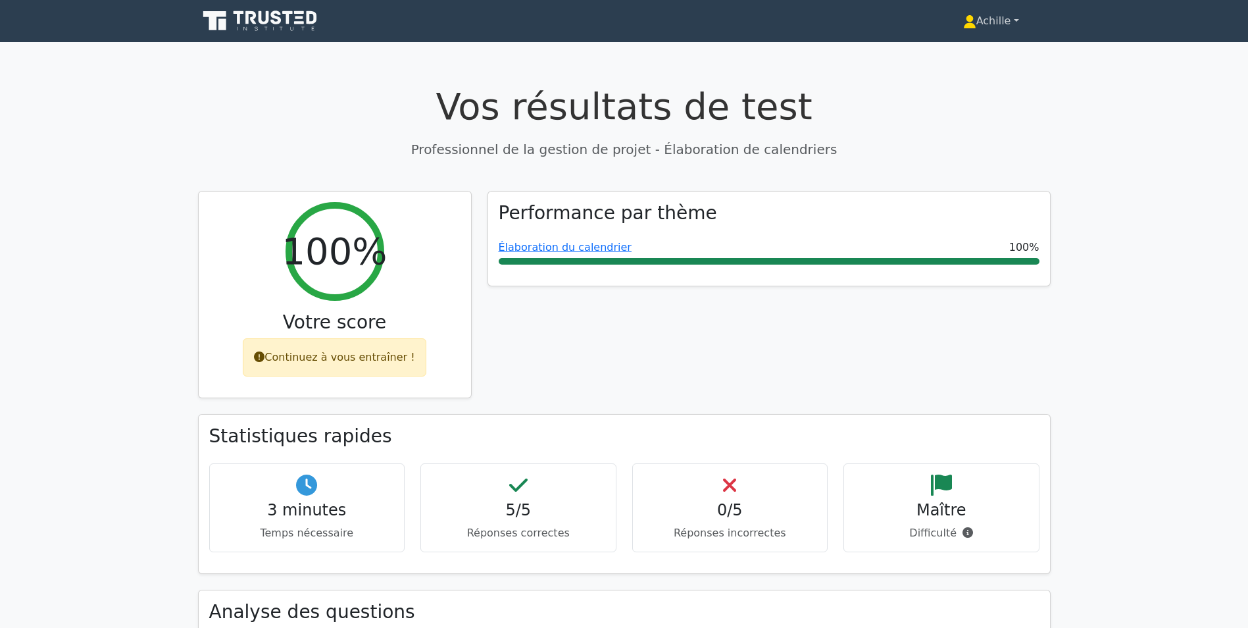
click at [977, 18] on font "Achille" at bounding box center [994, 20] width 35 height 13
click at [963, 20] on icon at bounding box center [969, 21] width 13 height 13
click at [290, 22] on icon at bounding box center [288, 17] width 11 height 13
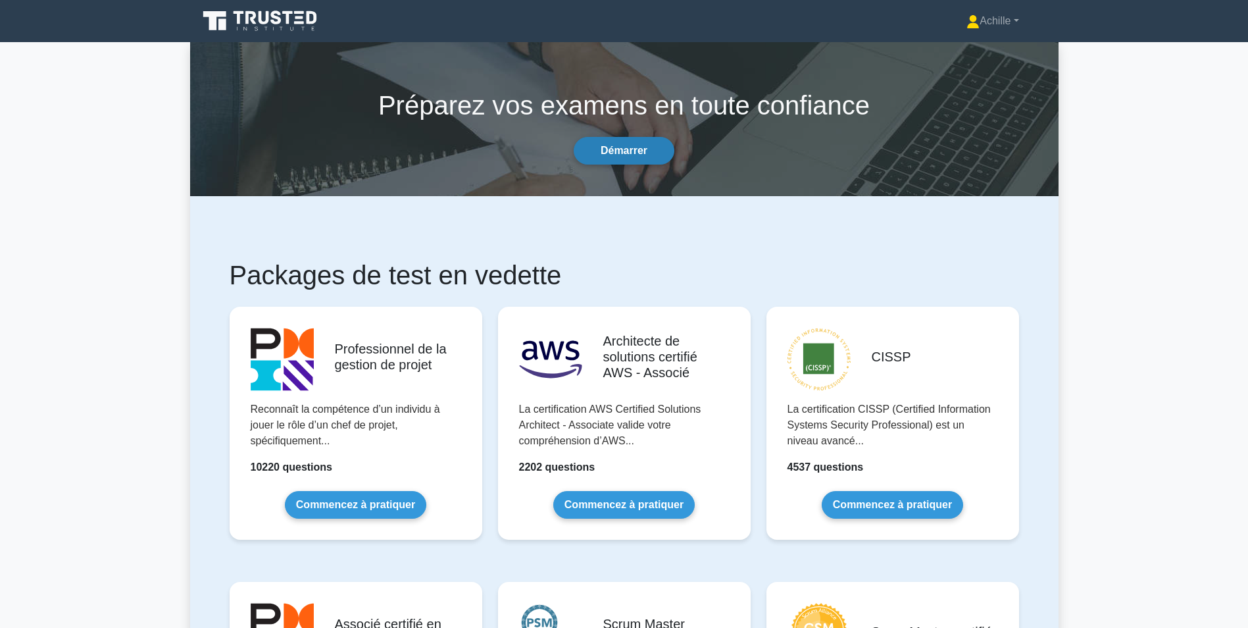
click at [600, 155] on link "Démarrer" at bounding box center [624, 151] width 101 height 28
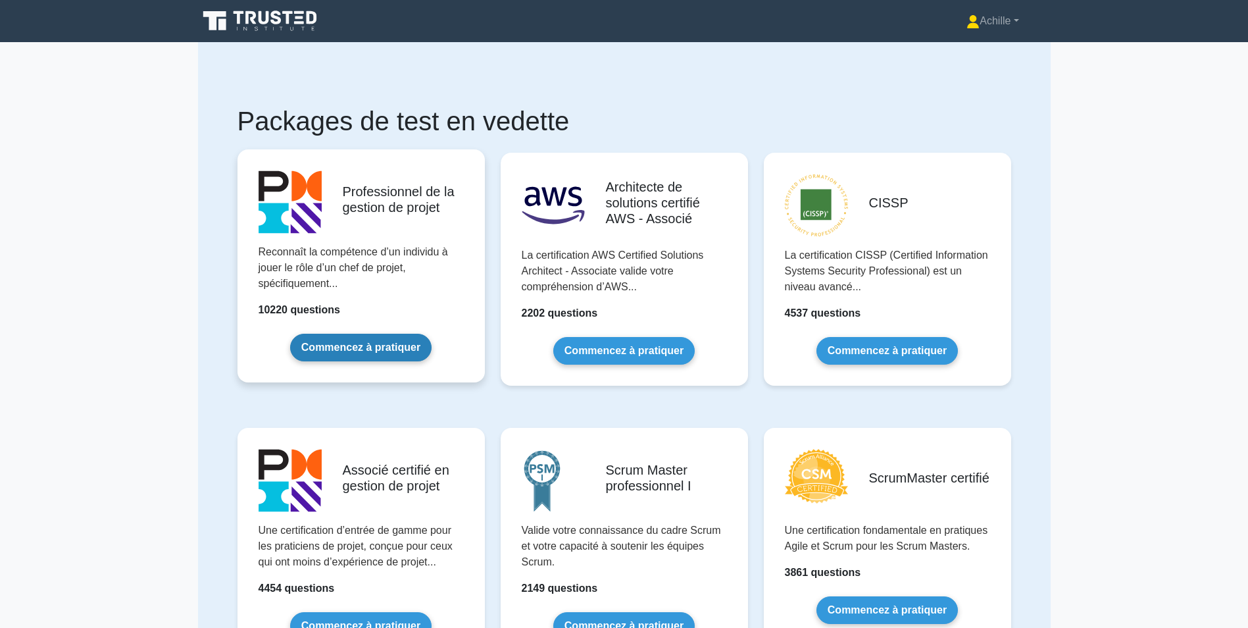
click at [344, 344] on link "Commencez à pratiquer" at bounding box center [360, 348] width 141 height 28
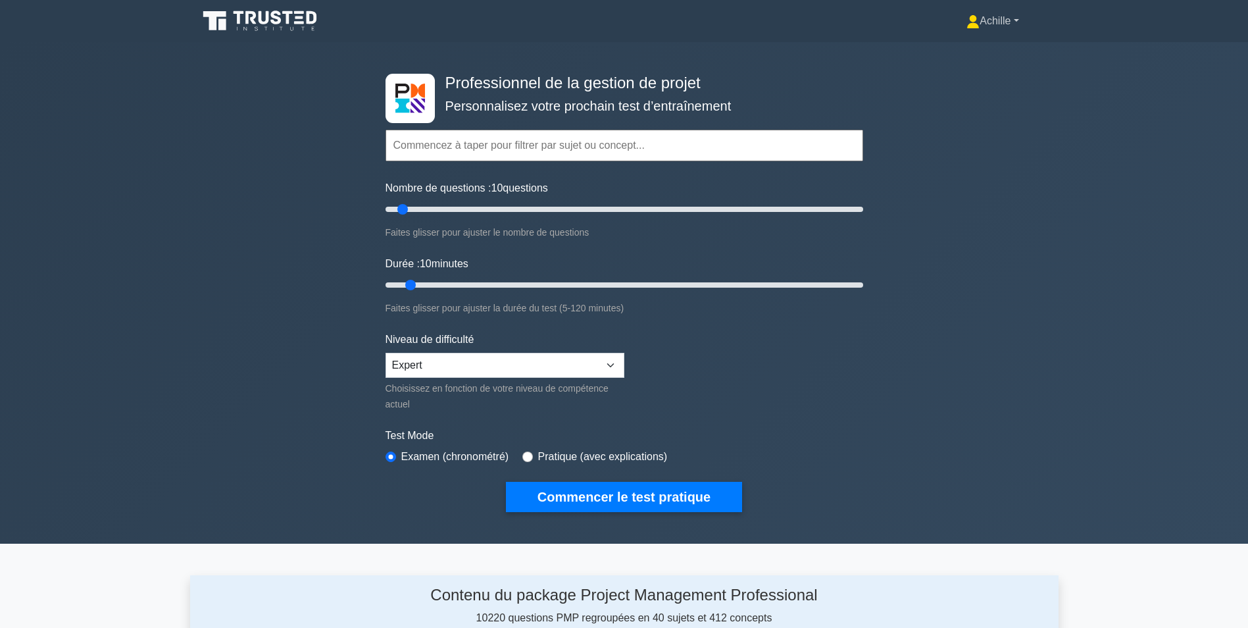
click at [1004, 18] on font "Achille" at bounding box center [995, 20] width 31 height 11
click at [972, 52] on link "Profil" at bounding box center [988, 51] width 104 height 21
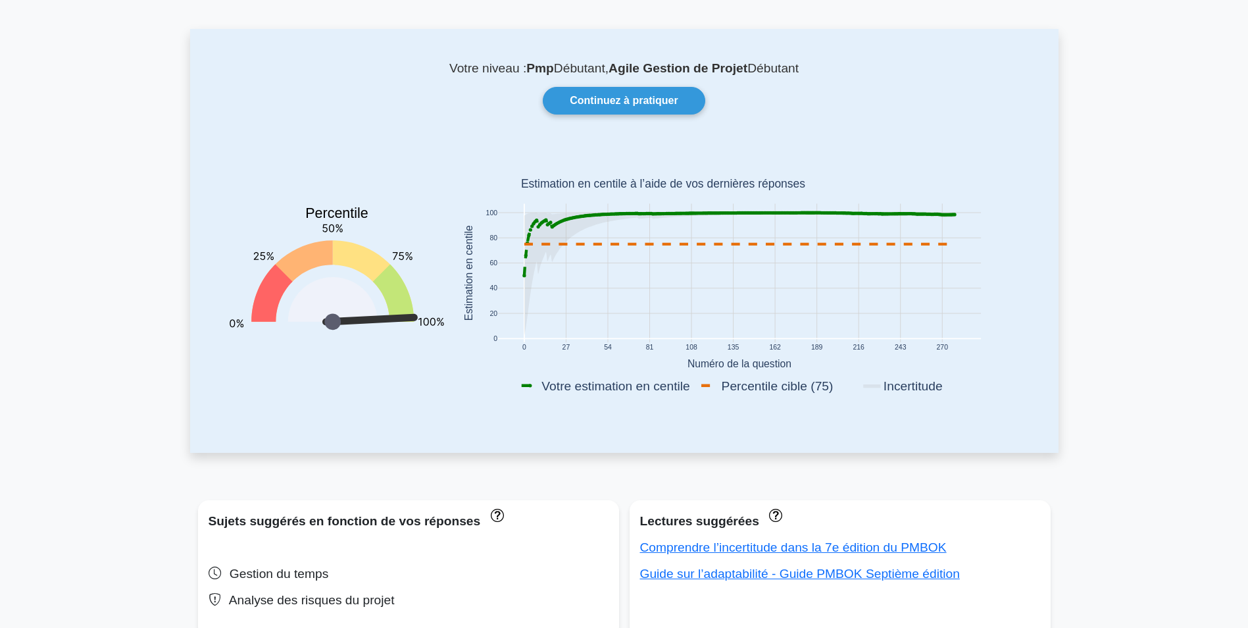
scroll to position [66, 0]
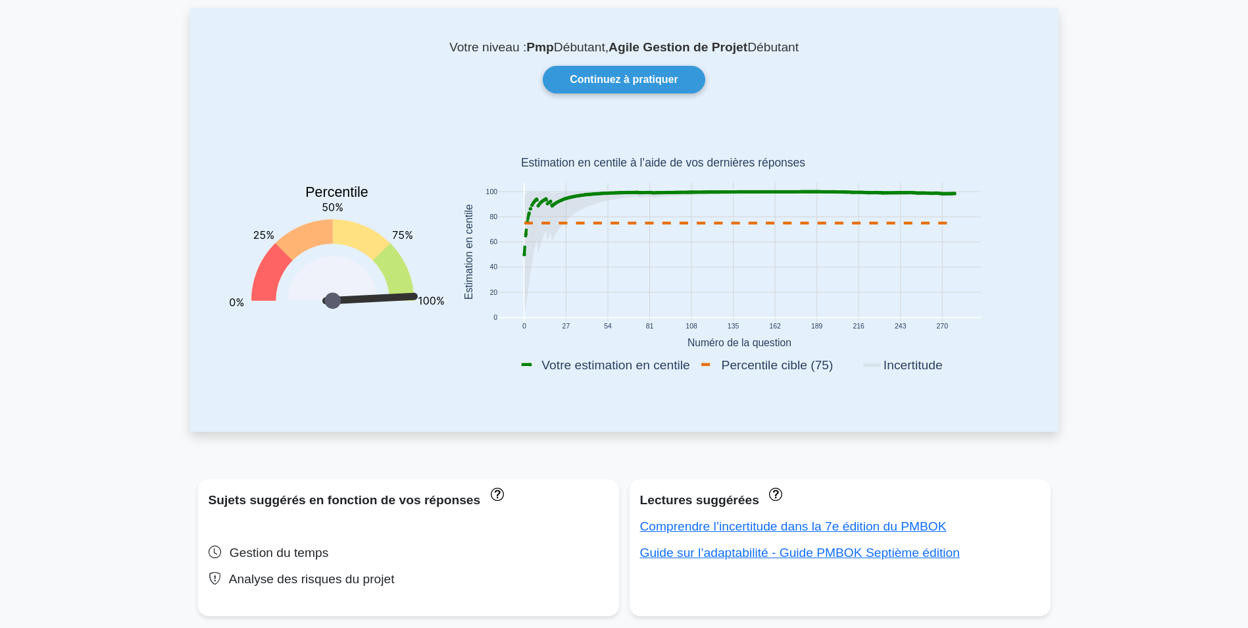
click at [329, 224] on icon at bounding box center [292, 261] width 82 height 82
click at [413, 295] on icon at bounding box center [369, 299] width 95 height 12
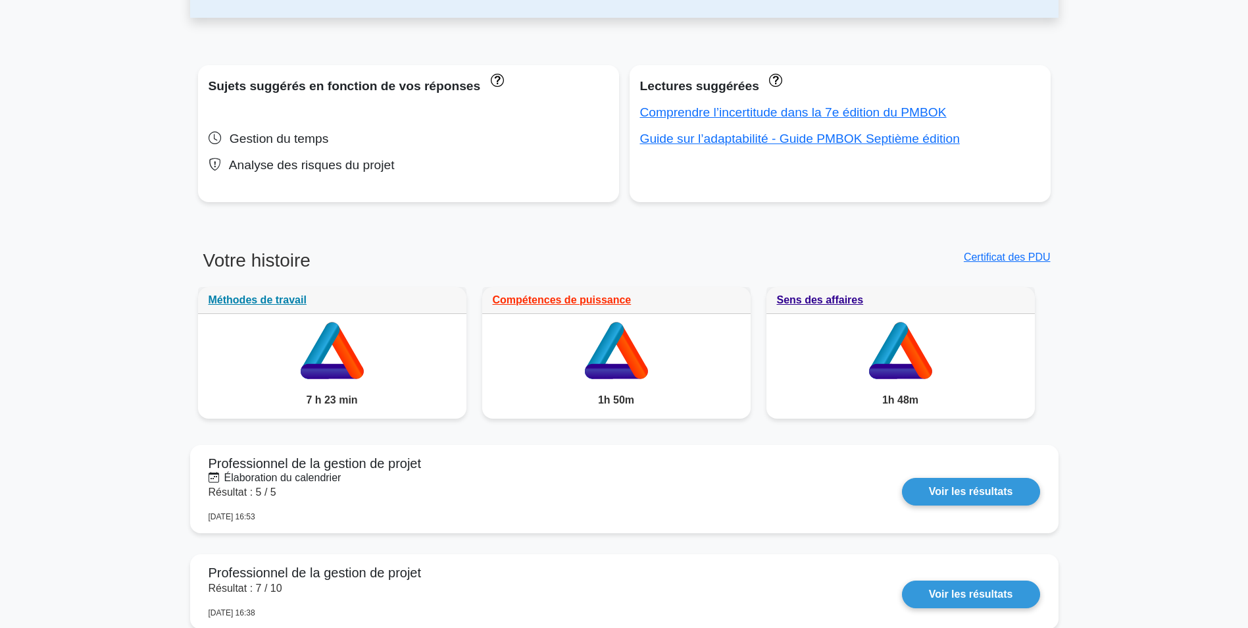
scroll to position [458, 0]
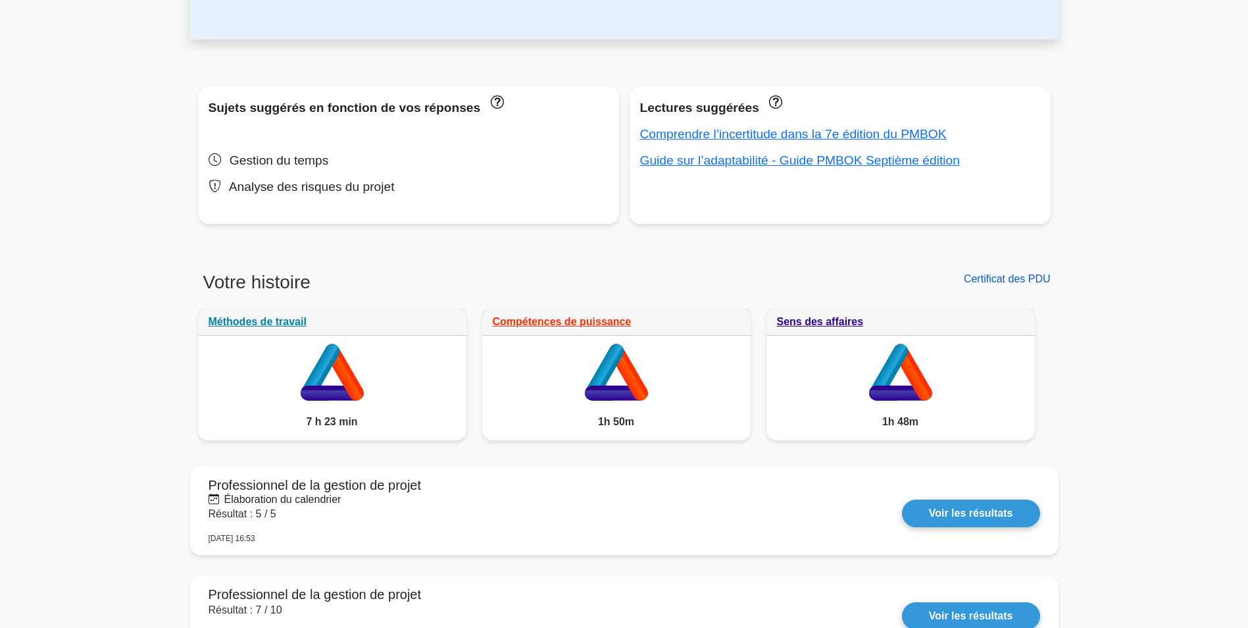
click at [987, 282] on link "Certificat des PDU" at bounding box center [1007, 278] width 87 height 11
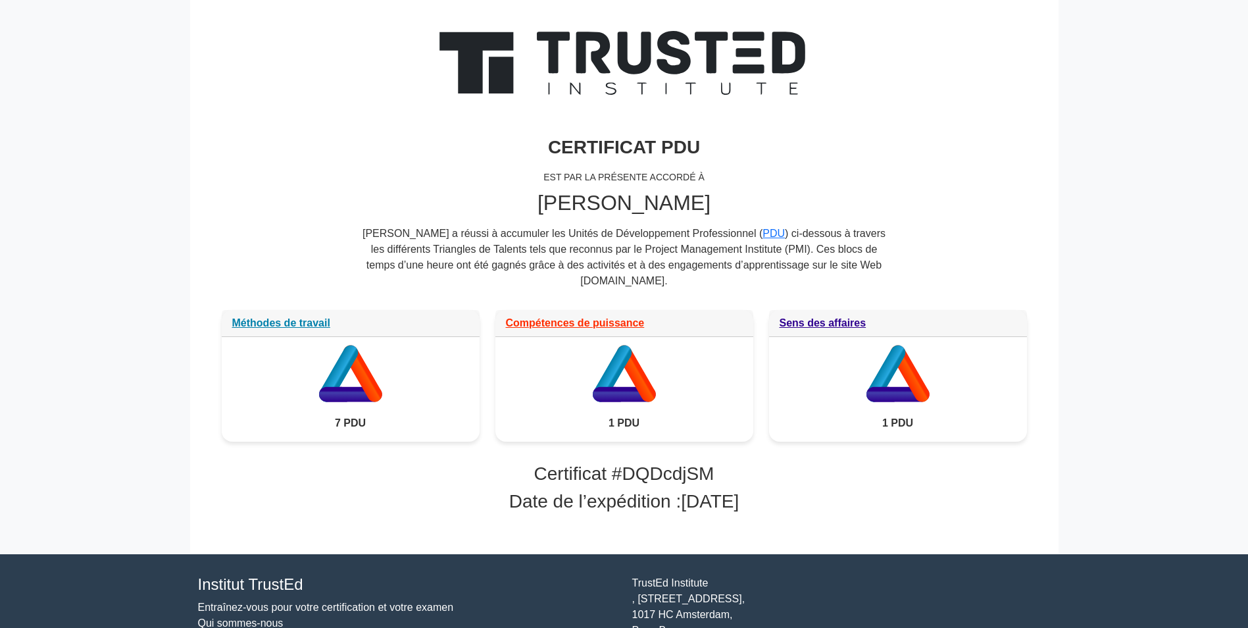
scroll to position [138, 0]
